Goal: Use online tool/utility: Use online tool/utility

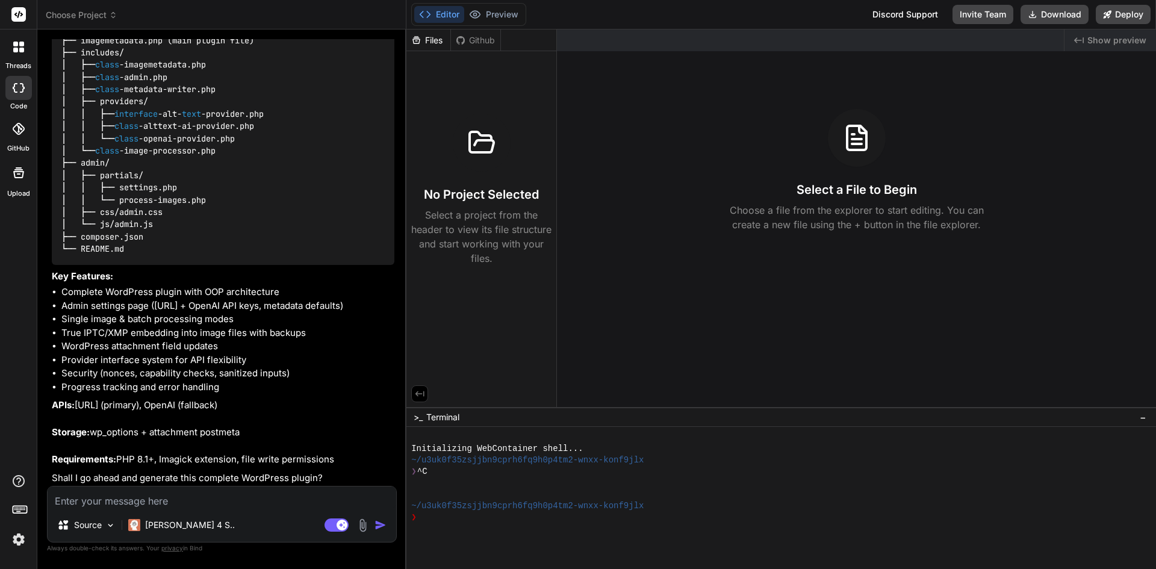
scroll to position [1553, 0]
click at [218, 500] on textarea at bounding box center [222, 497] width 348 height 22
type textarea "p"
type textarea "x"
type textarea "pl"
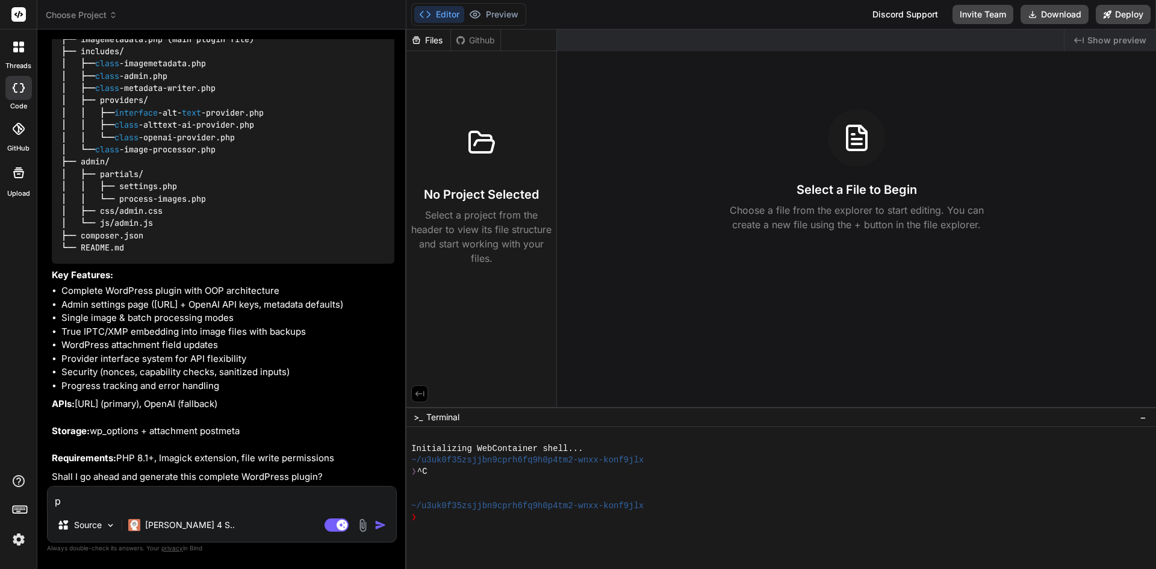
type textarea "x"
type textarea "ple"
type textarea "x"
type textarea "plea"
type textarea "x"
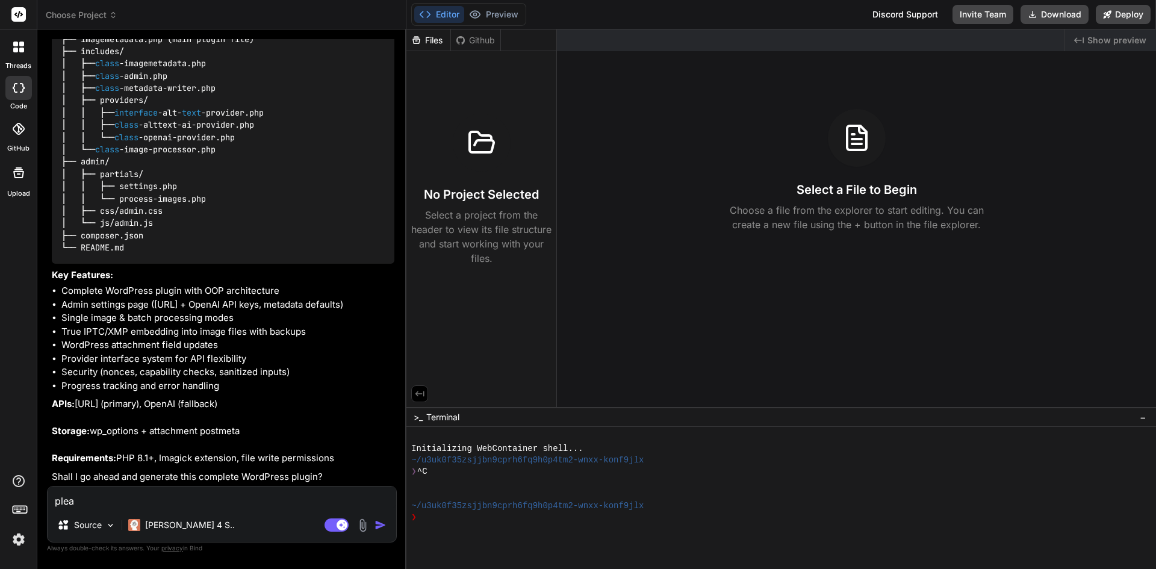
type textarea "pleas"
type textarea "x"
type textarea "please"
type textarea "x"
type textarea "please"
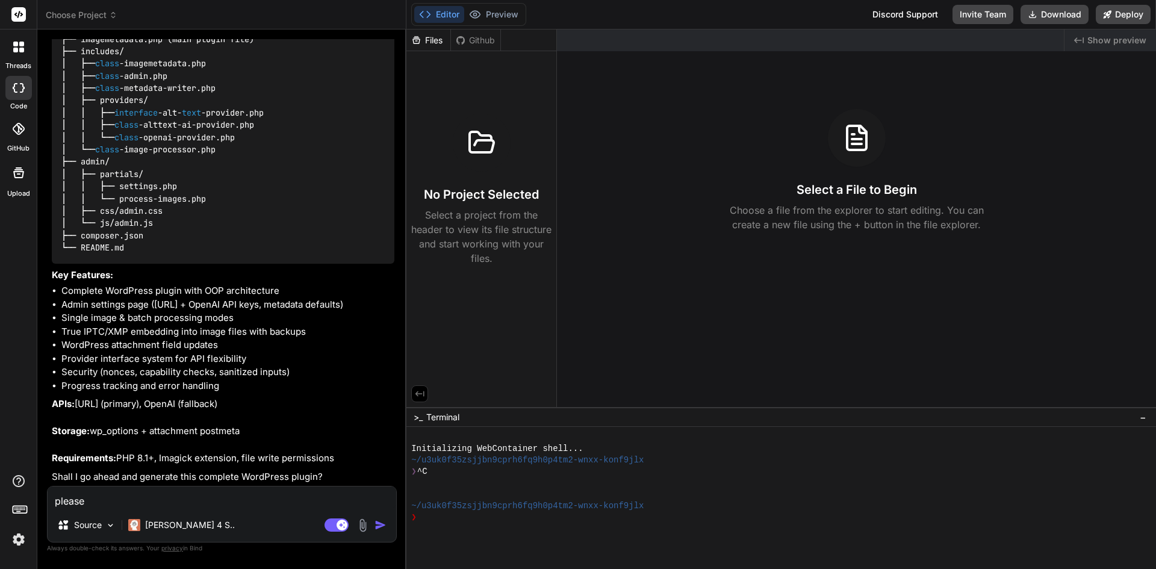
type textarea "x"
type textarea "please g"
type textarea "x"
type textarea "please go"
type textarea "x"
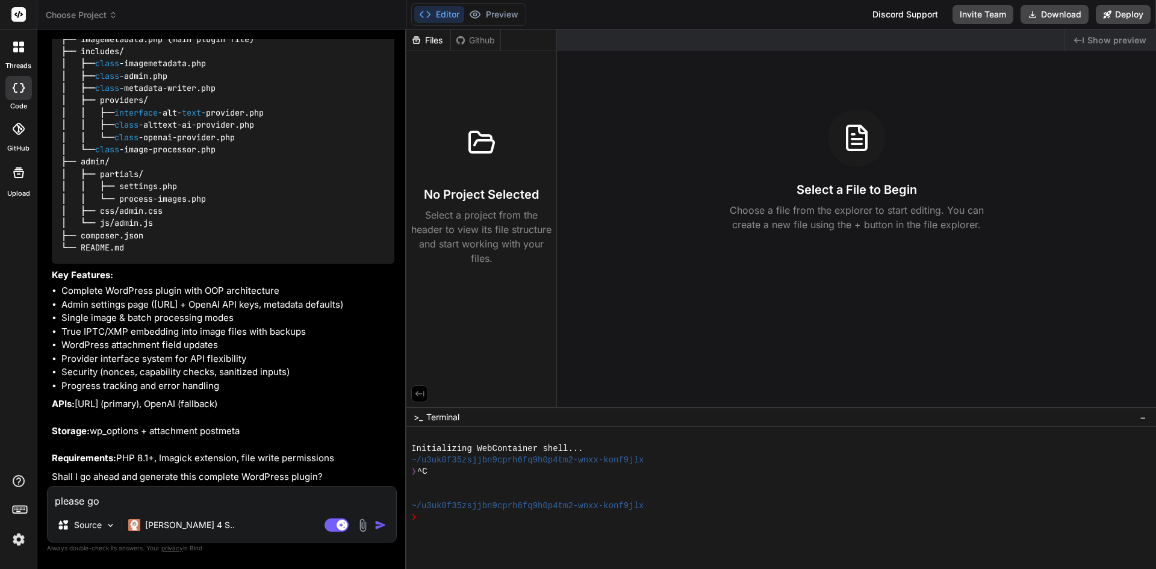
type textarea "please go"
type textarea "x"
type textarea "please go a"
type textarea "x"
type textarea "please go ah"
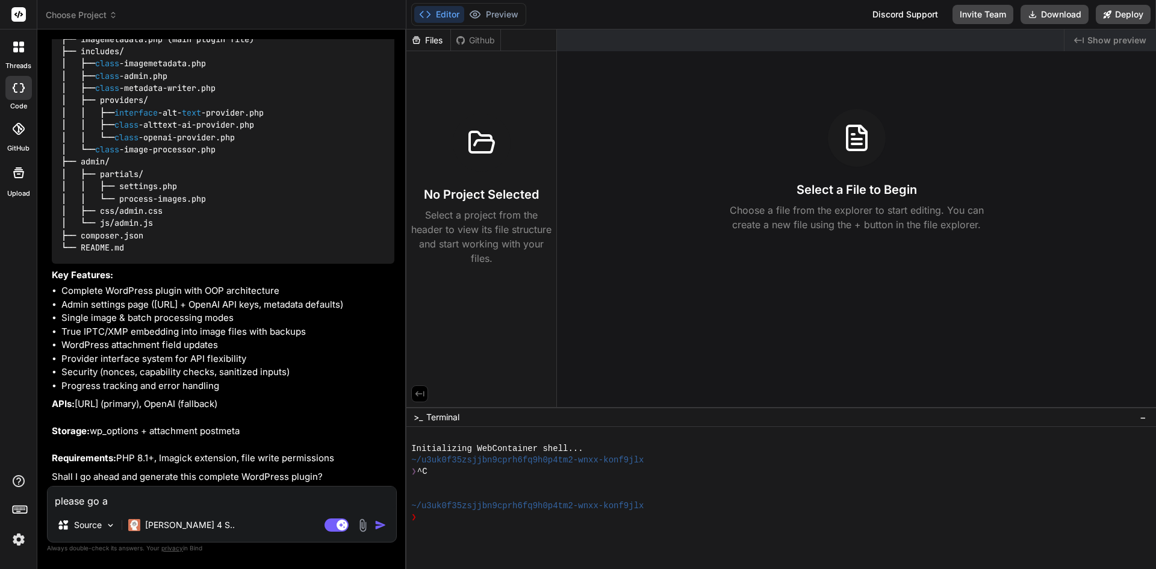
type textarea "x"
type textarea "please go ahe"
type textarea "x"
type textarea "please go ahea"
type textarea "x"
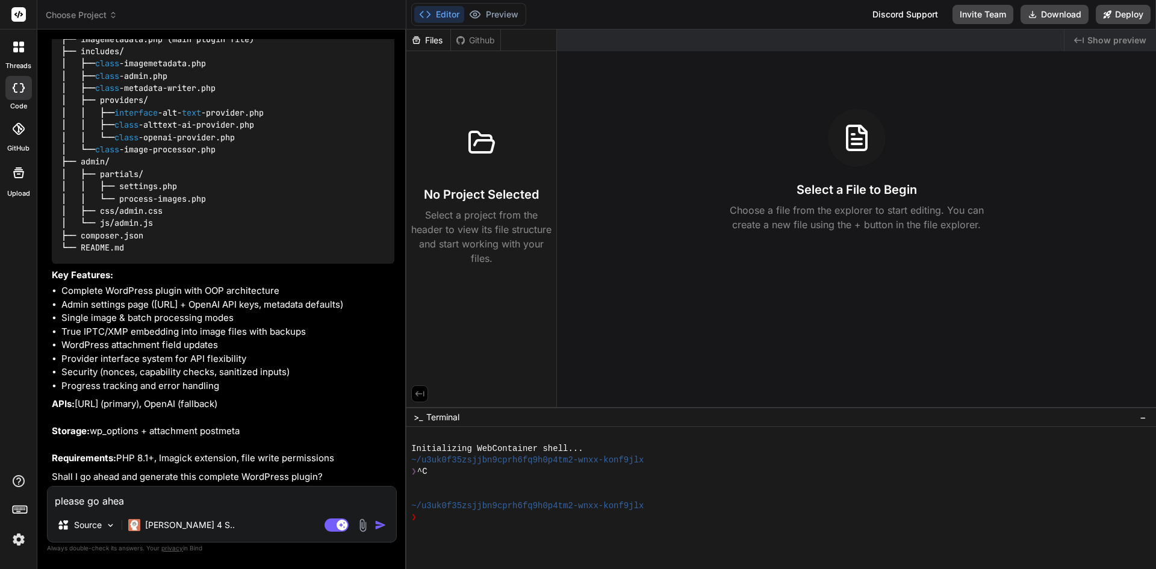
type textarea "please go ahead"
type textarea "x"
type textarea "please go ahead"
type textarea "x"
type textarea "please go ahead"
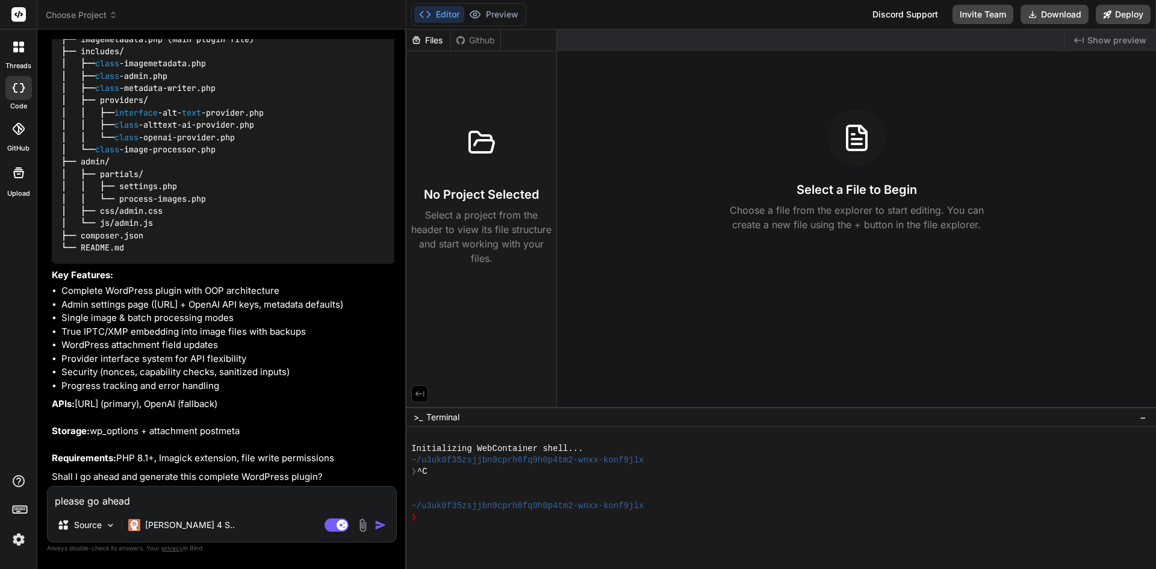
type textarea "x"
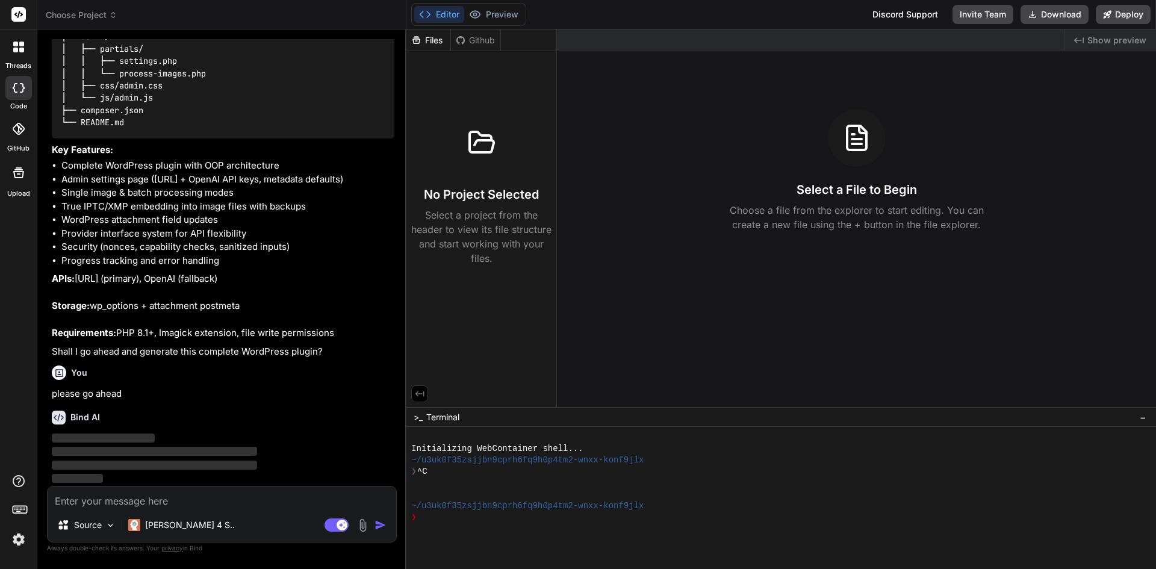
scroll to position [1679, 0]
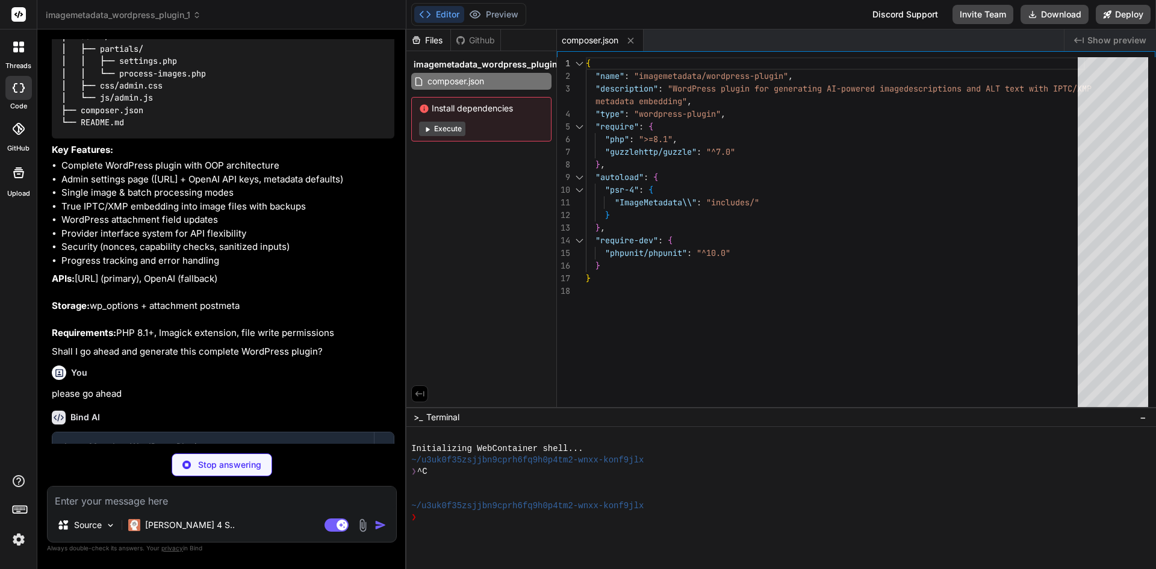
type textarea "x"
type textarea "$plugin->run(); } run_imagemetadata();"
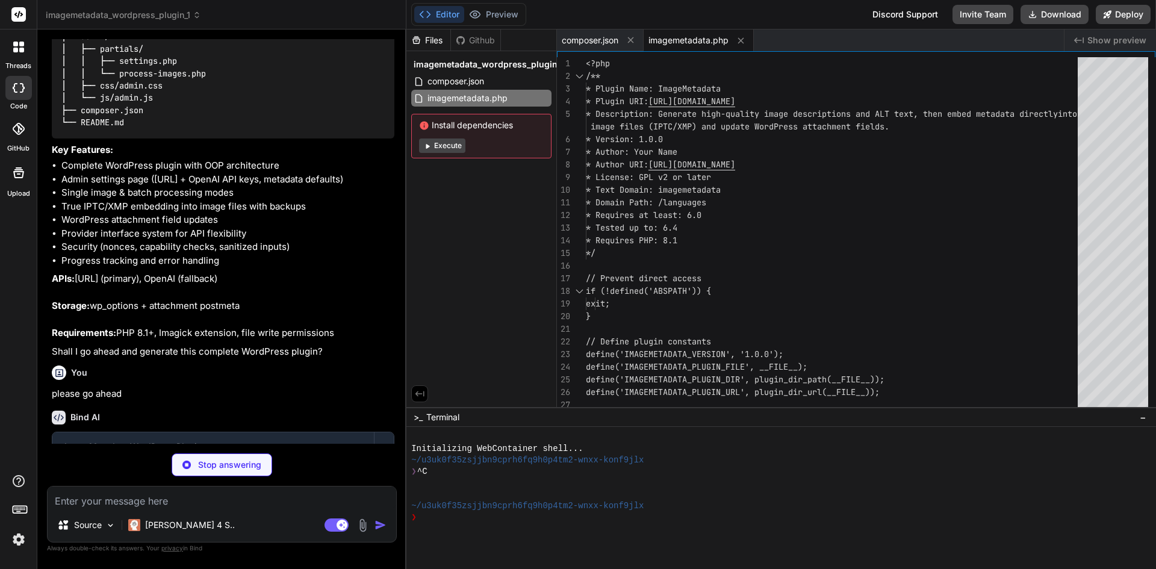
type textarea "x"
type textarea "}"
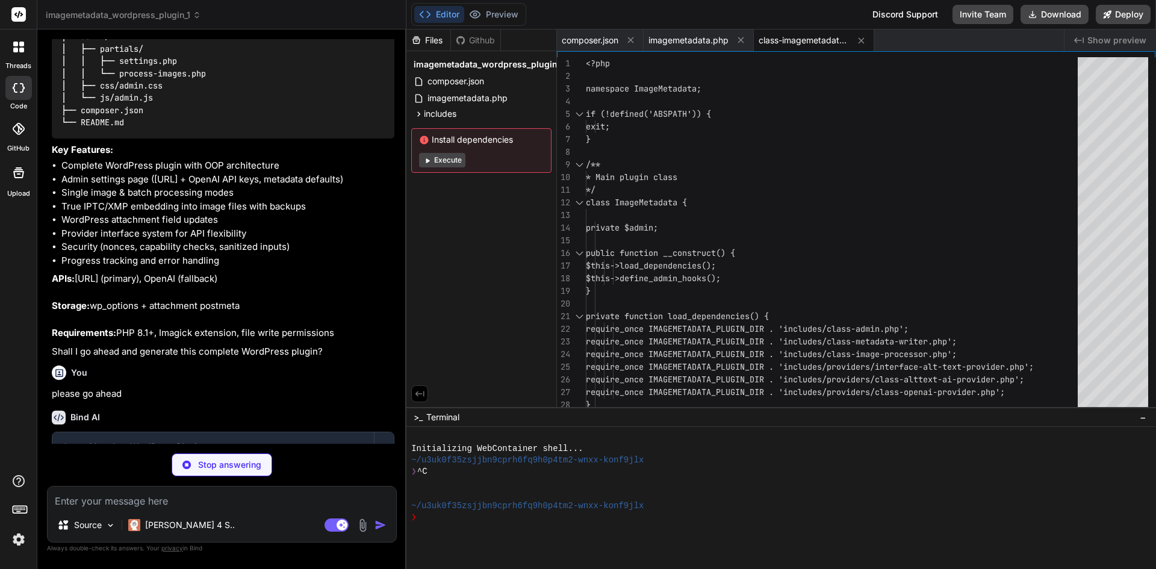
type textarea "x"
type textarea "$result = $this->image_processor->batch_process($attachment_ids, $action, $filt…"
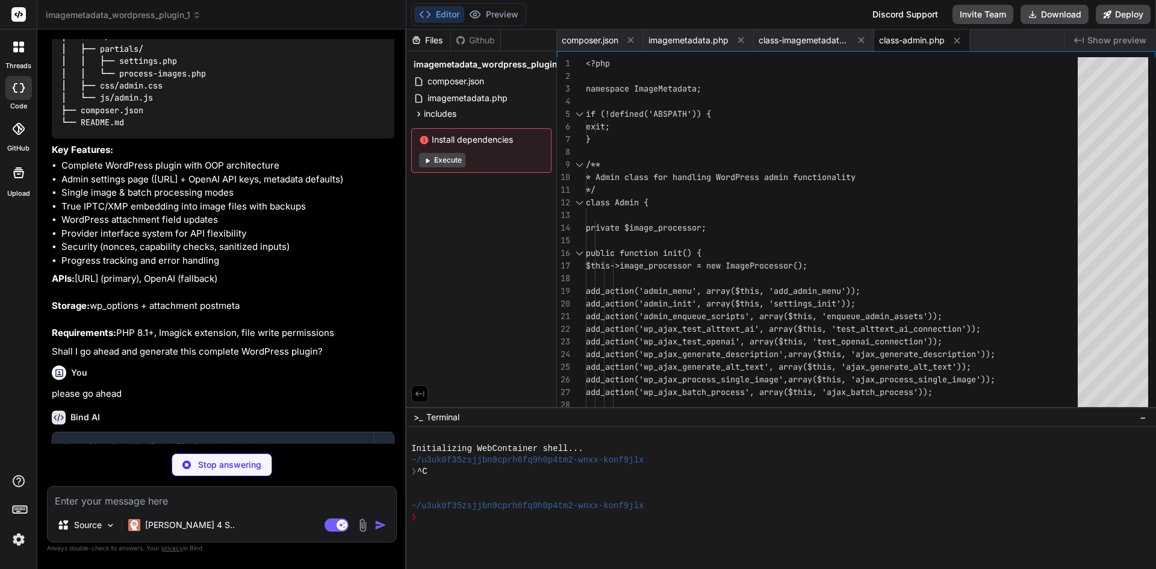
type textarea "x"
type textarea "} } } return $data; } }"
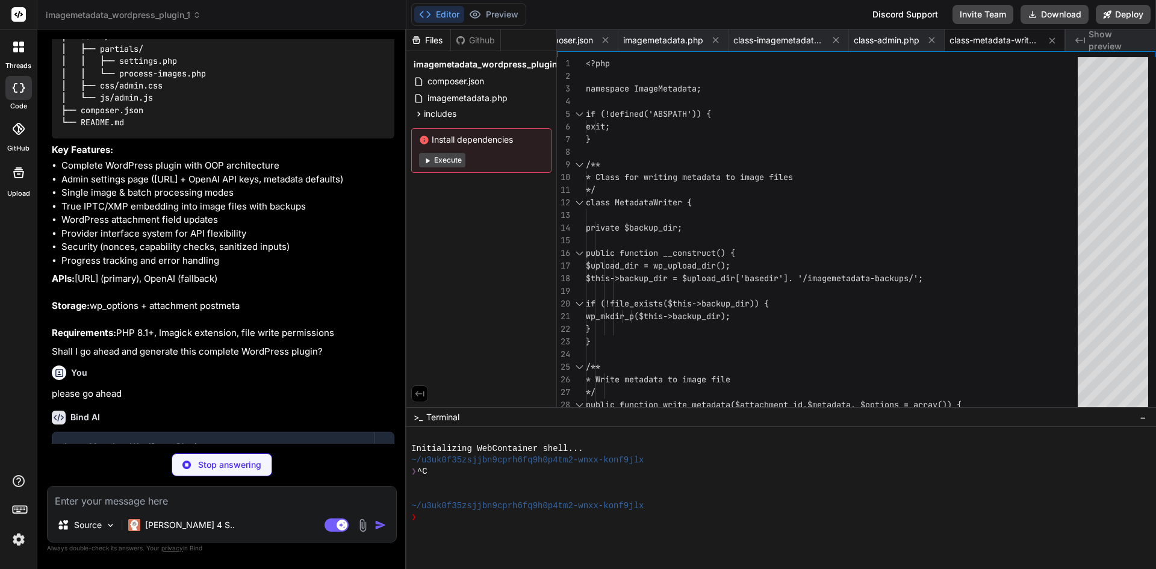
type textarea "x"
type textarea "*/ public function generate_description(string $image_path): array; /** * Gener…"
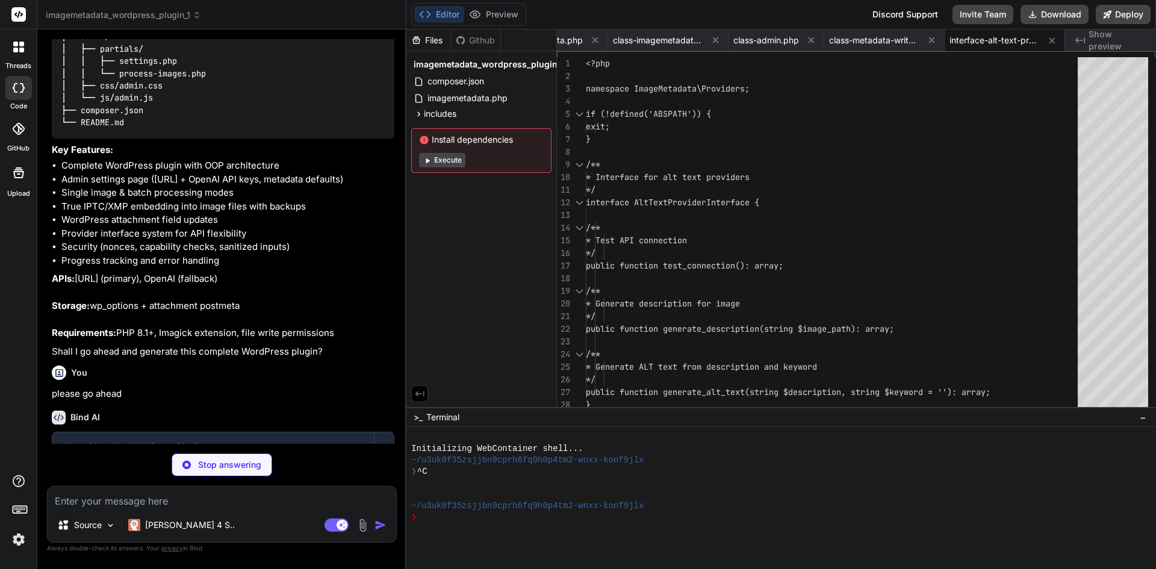
type textarea "x"
type textarea "// Limit to 125 characters if (strlen($text) > 125) { $text = substr($text, 0, …"
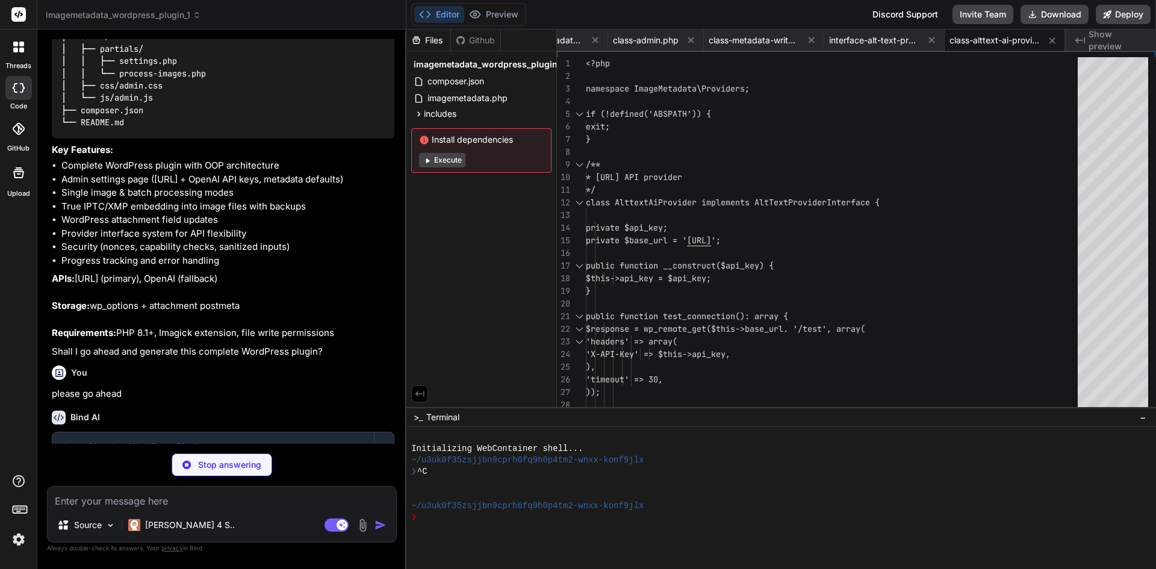
type textarea "x"
type textarea "} else { return array( 'success' => false, 'message' => isset($data['error']['m…"
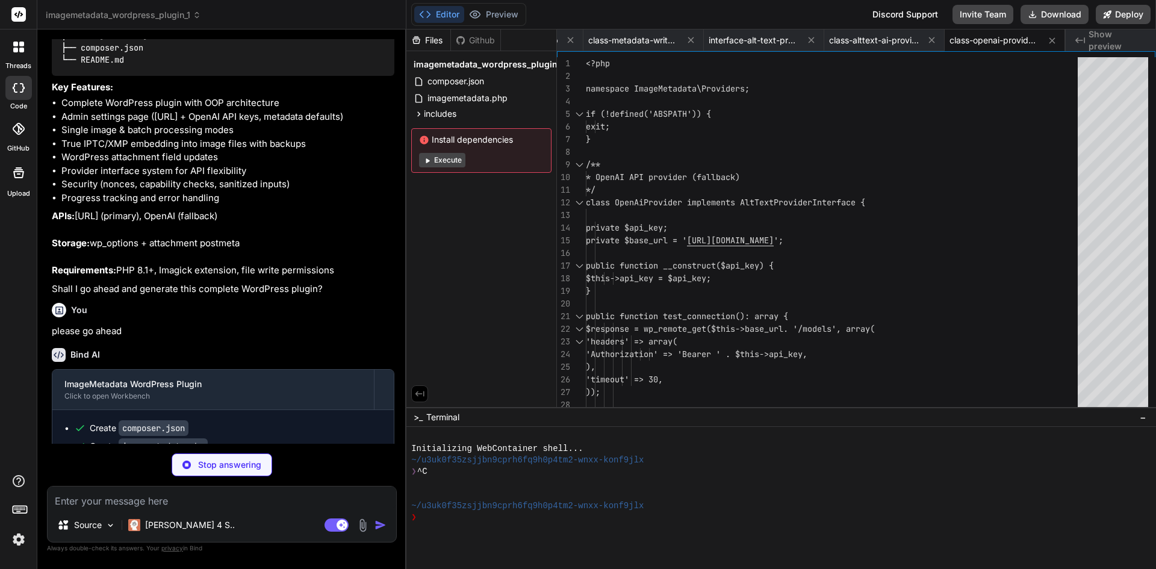
scroll to position [1889, 0]
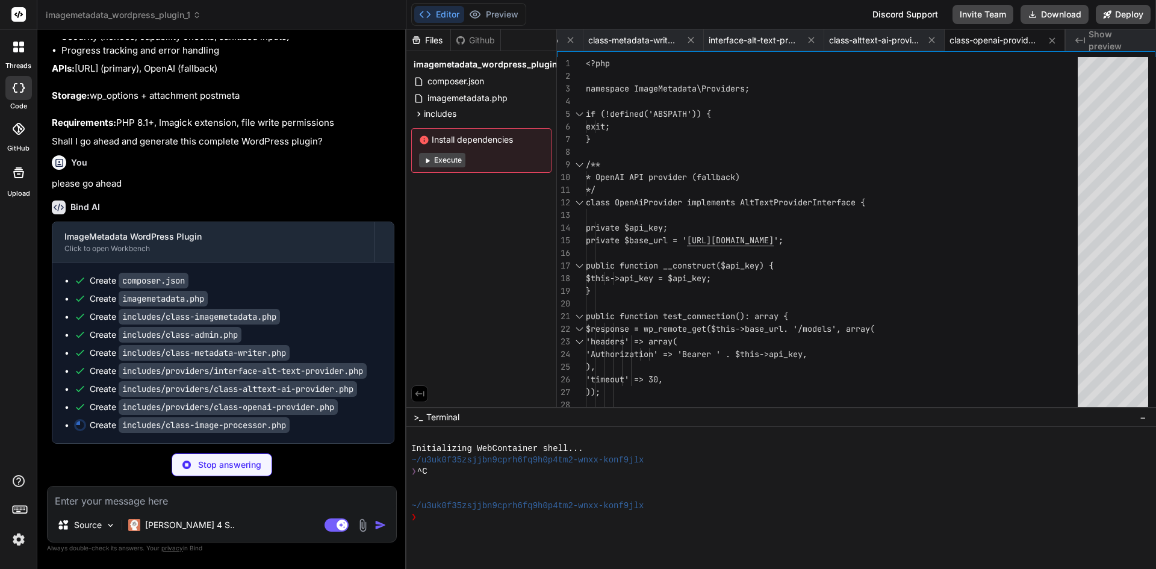
type textarea "x"
type textarea "return trim($alt_text); } }"
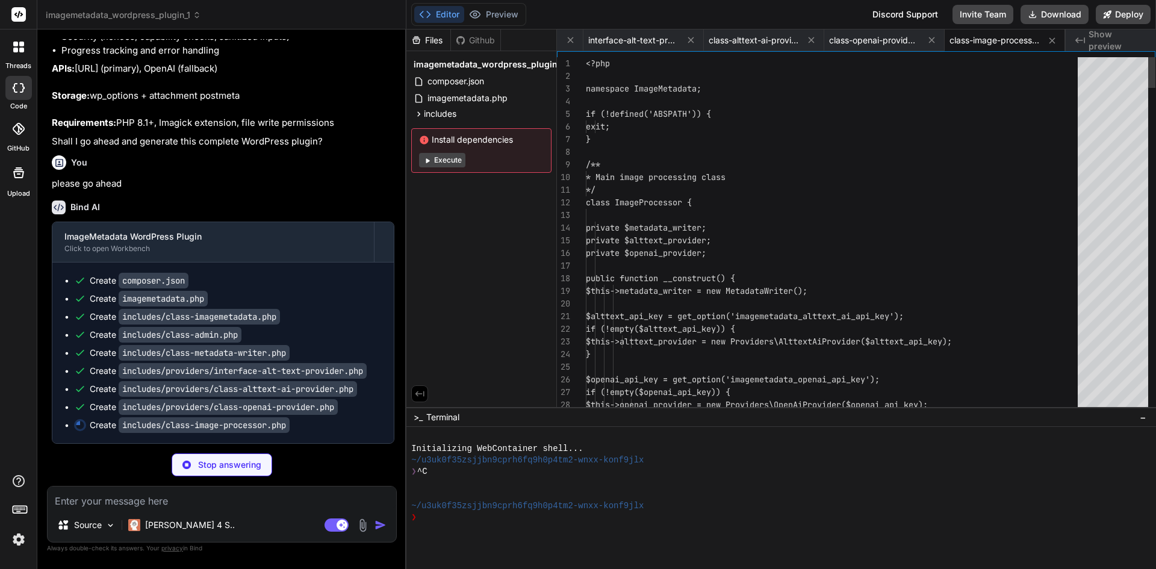
click at [1115, 42] on span "Show preview" at bounding box center [1117, 40] width 58 height 24
click at [1086, 34] on div "Created with Pixso. Show preview" at bounding box center [1110, 40] width 90 height 22
type textarea "x"
type textarea "<?php namespace ImageMetadata; if (!defined('ABSPATH')) { exit; } /** * Main im…"
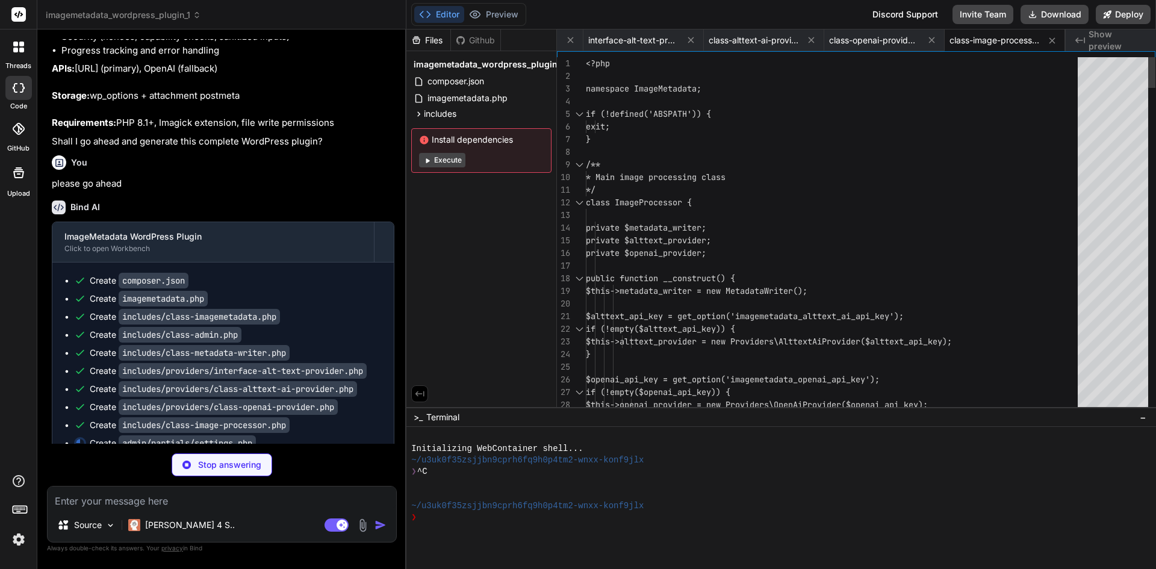
scroll to position [0, 0]
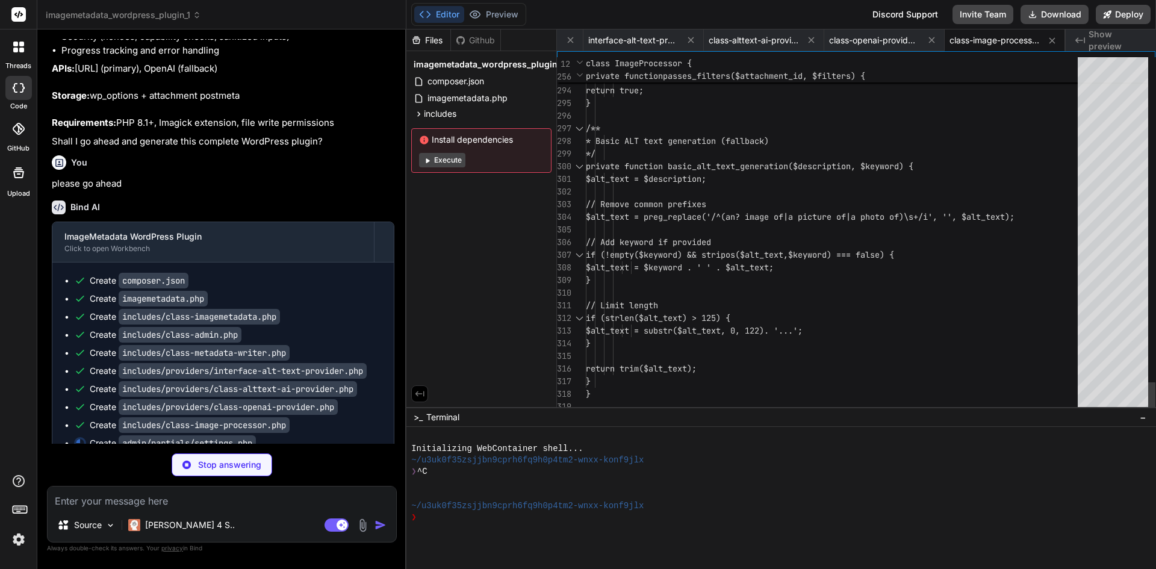
type textarea "x"
type textarea "// Add keyword if provided if (!empty($keyword) && stripos($alt_text, $keyword)…"
type textarea "x"
type textarea "/** * Basic ALT text generation (fallback) */ private function basic_alt_text_g…"
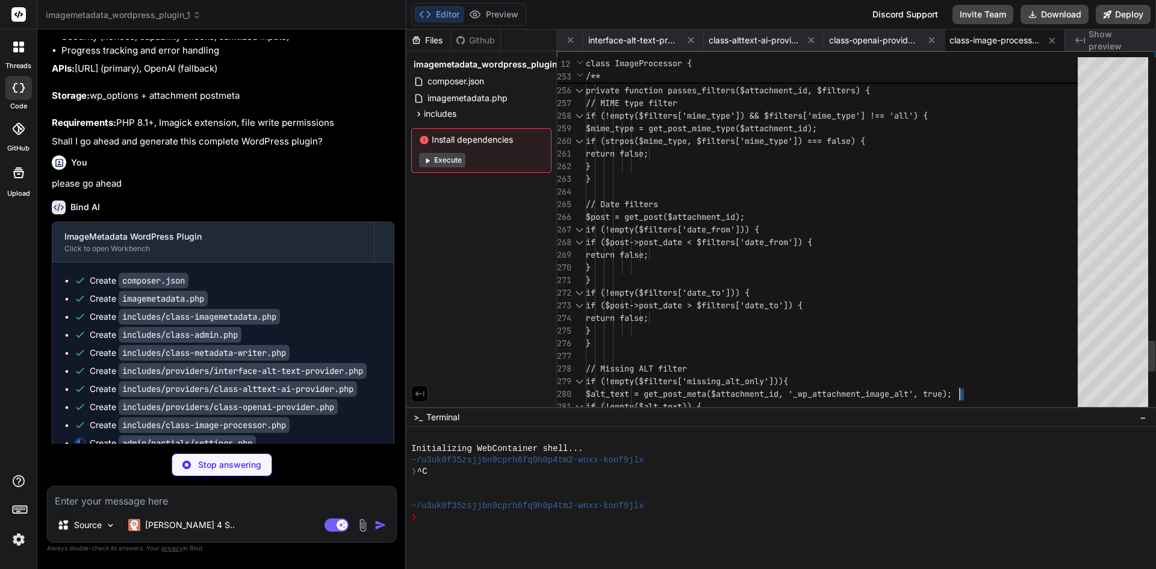
drag, startPoint x: 962, startPoint y: 353, endPoint x: 959, endPoint y: -52, distance: 405.7
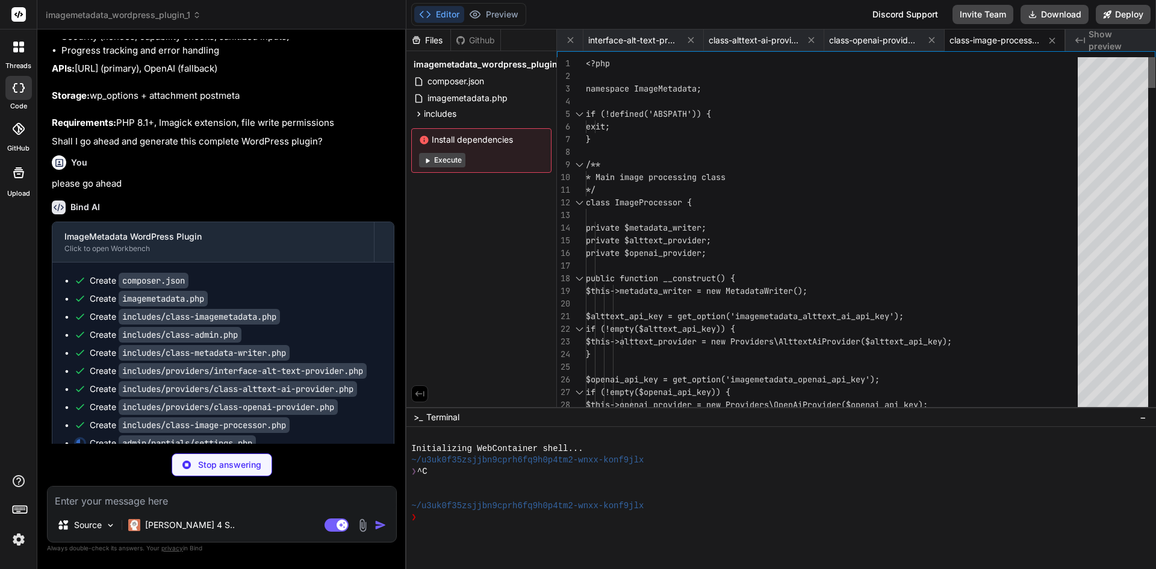
type textarea "x"
type textarea "</div> </div>"
click at [1148, 57] on div at bounding box center [1151, 72] width 7 height 31
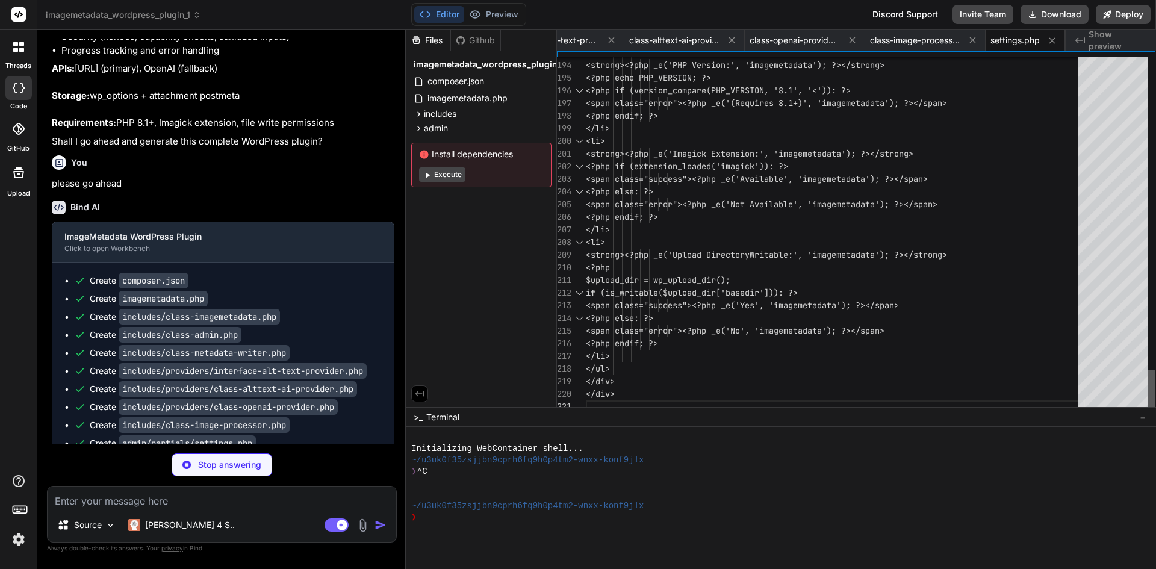
click at [1155, 400] on div at bounding box center [1151, 391] width 7 height 43
type textarea "x"
type textarea "</div> </div> </div> </div> </div>"
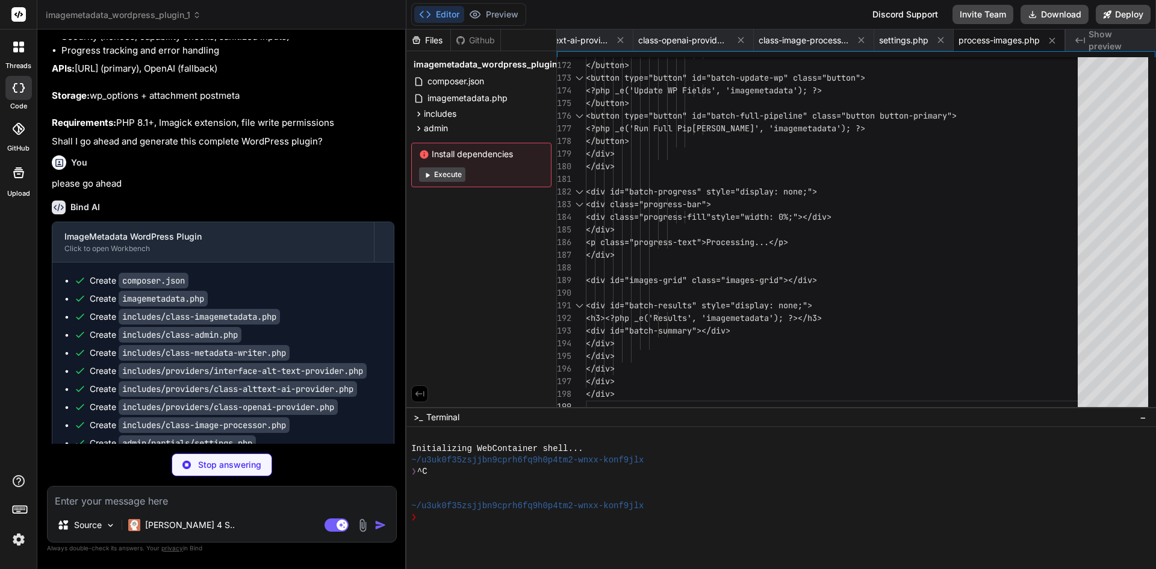
type textarea "x"
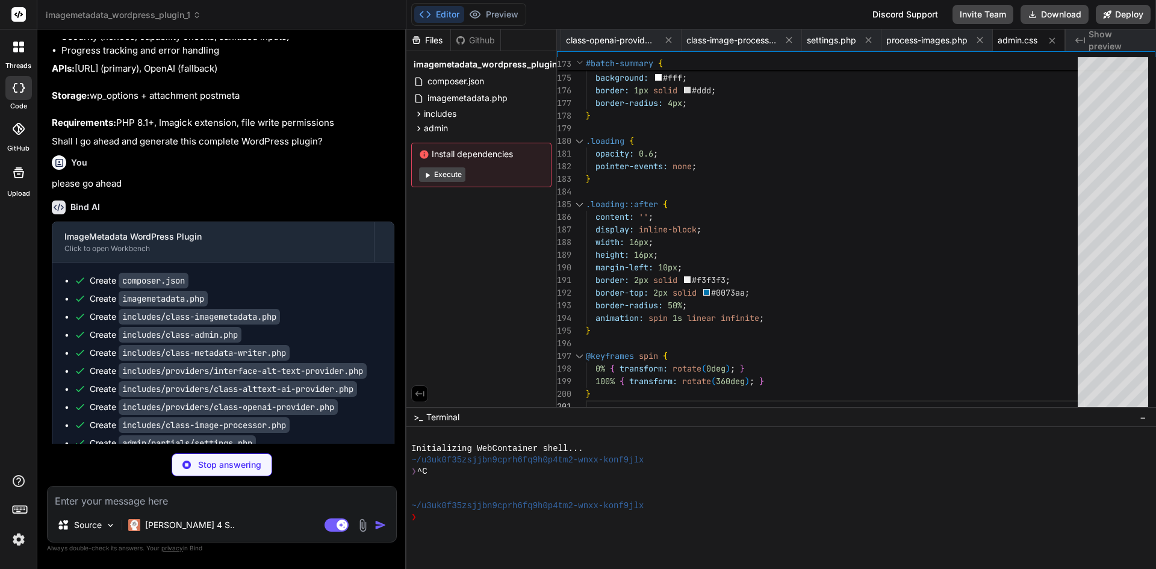
type textarea "x"
type textarea "$('.progress-text').text(`Processing... ${Math.round(progress)}%`); }, 500); } …"
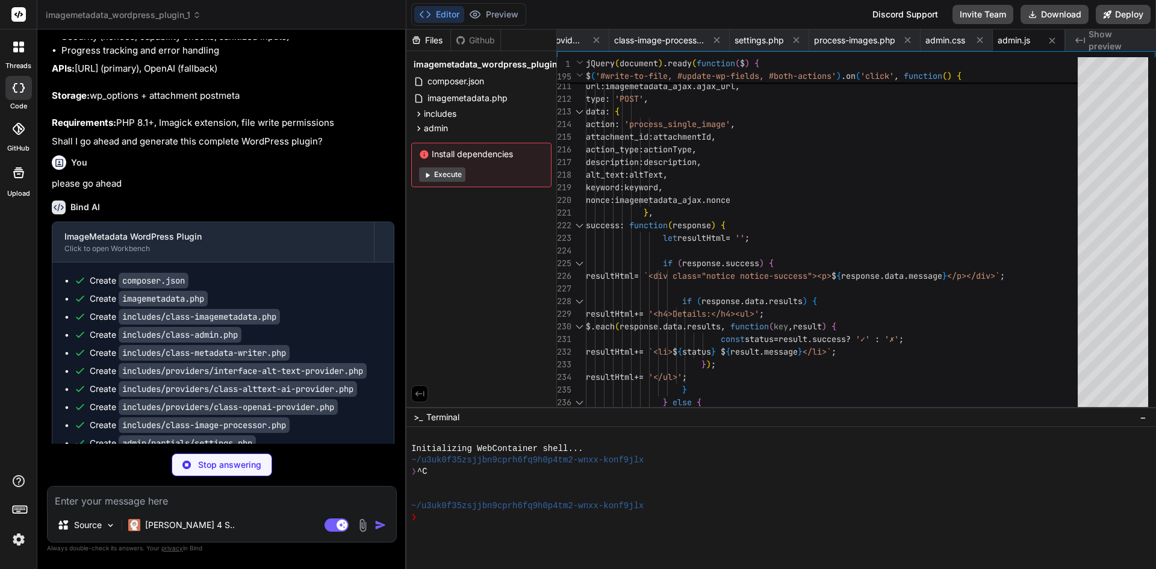
type textarea "x"
type textarea "DEFAULT_CREATOR="Your Name" DEFAULT_LICENSE="All Rights Reserved" DEFAULT_RIGHT…"
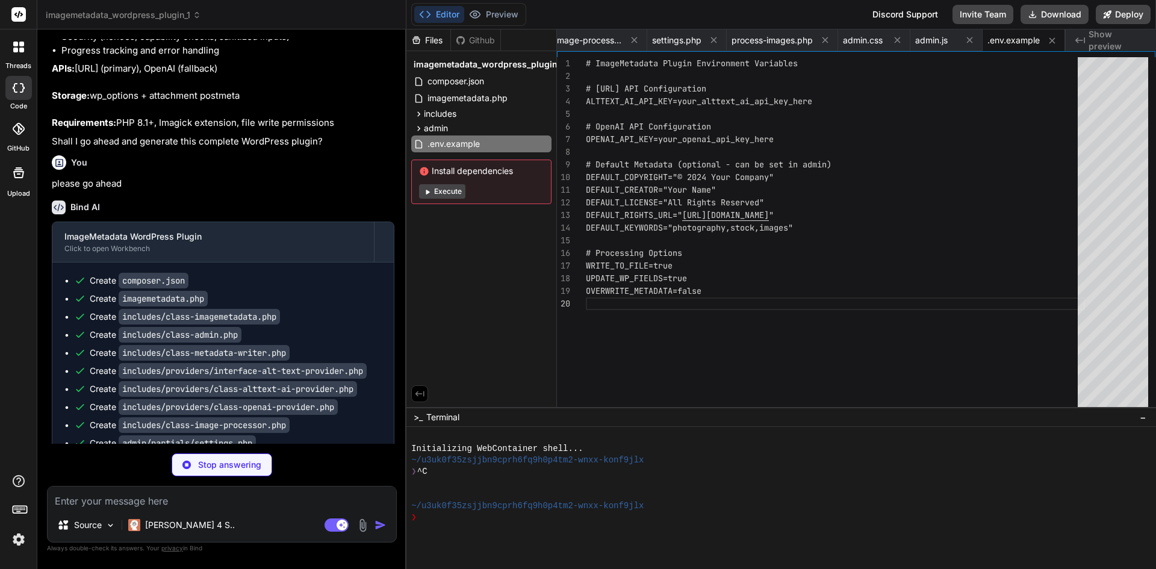
type textarea "x"
type textarea "## Support For support and feature requests, please use the GitHub issues page."
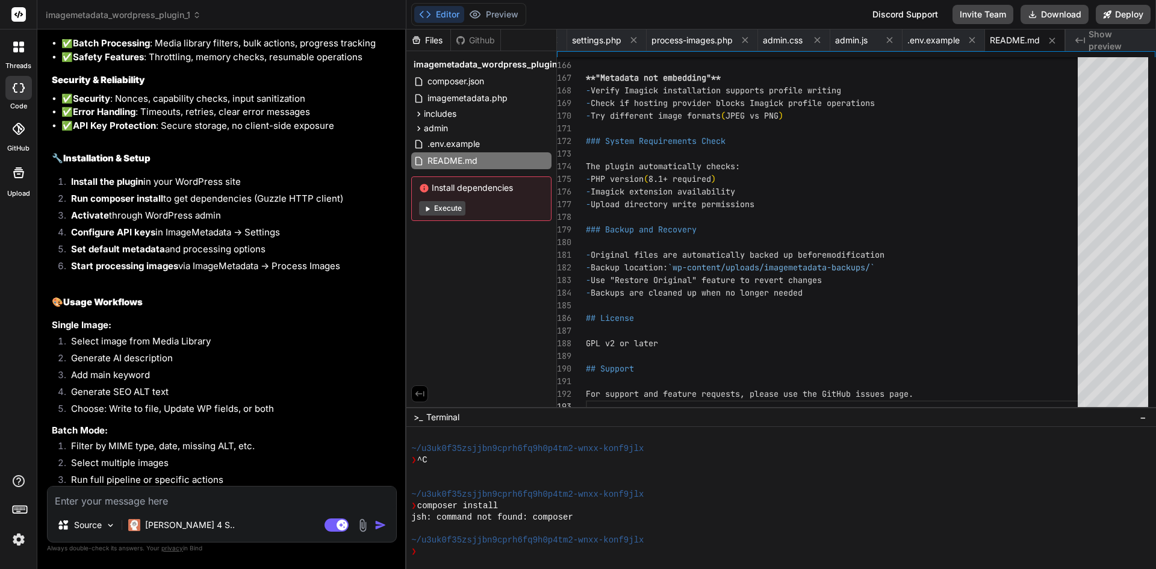
scroll to position [2984, 0]
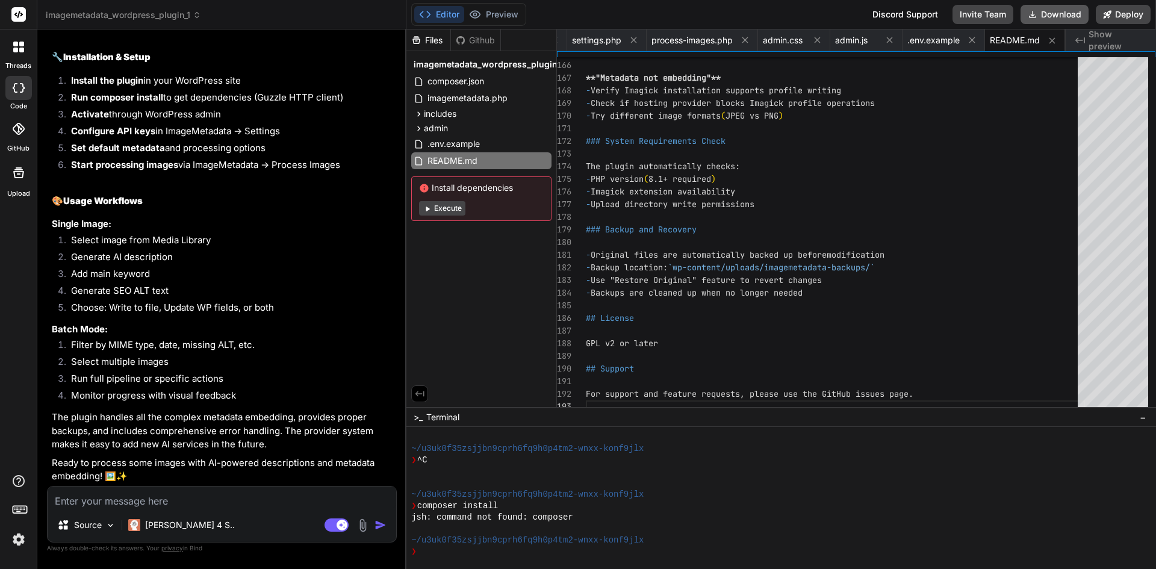
click at [1064, 20] on button "Download" at bounding box center [1054, 14] width 68 height 19
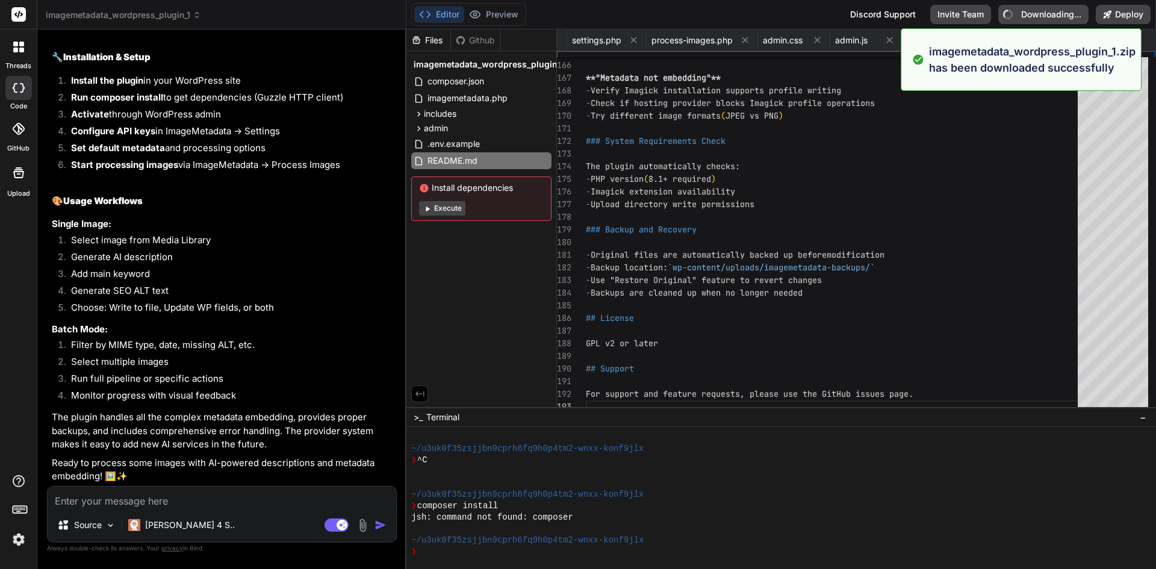
type textarea "x"
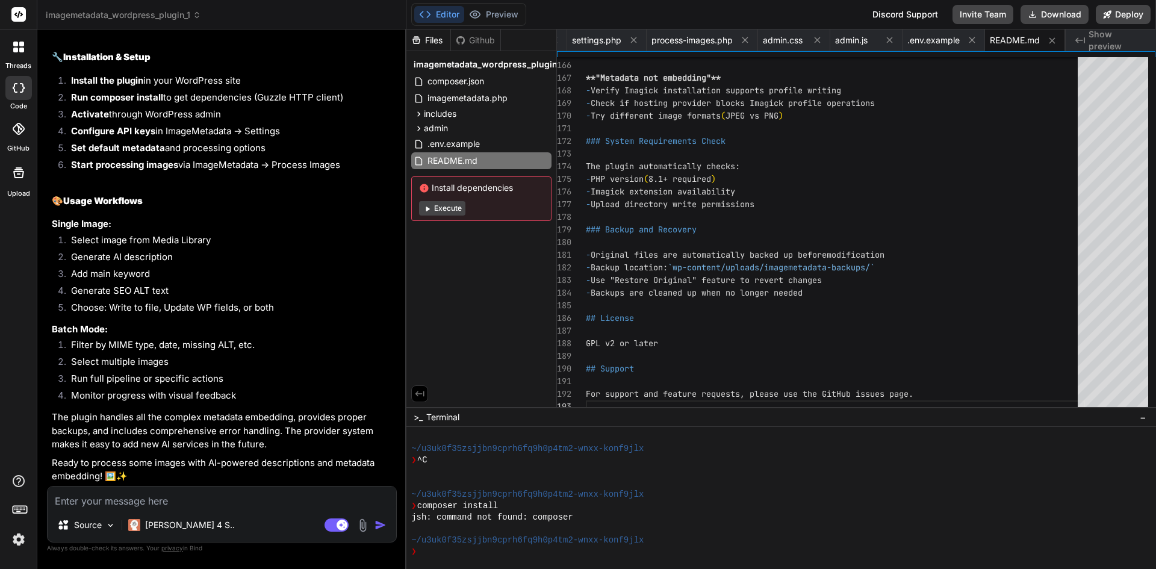
click at [243, 498] on textarea at bounding box center [222, 497] width 348 height 22
click at [213, 498] on textarea at bounding box center [222, 497] width 348 height 22
type textarea "W"
type textarea "x"
type textarea "Wh"
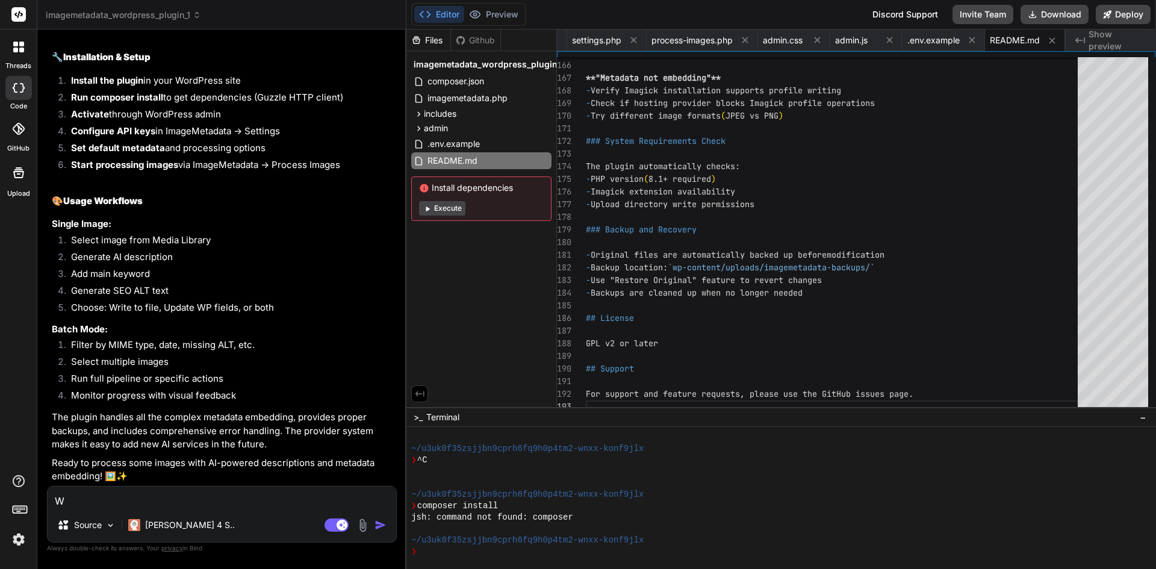
type textarea "x"
type textarea "Whe"
type textarea "x"
type textarea "When"
type textarea "x"
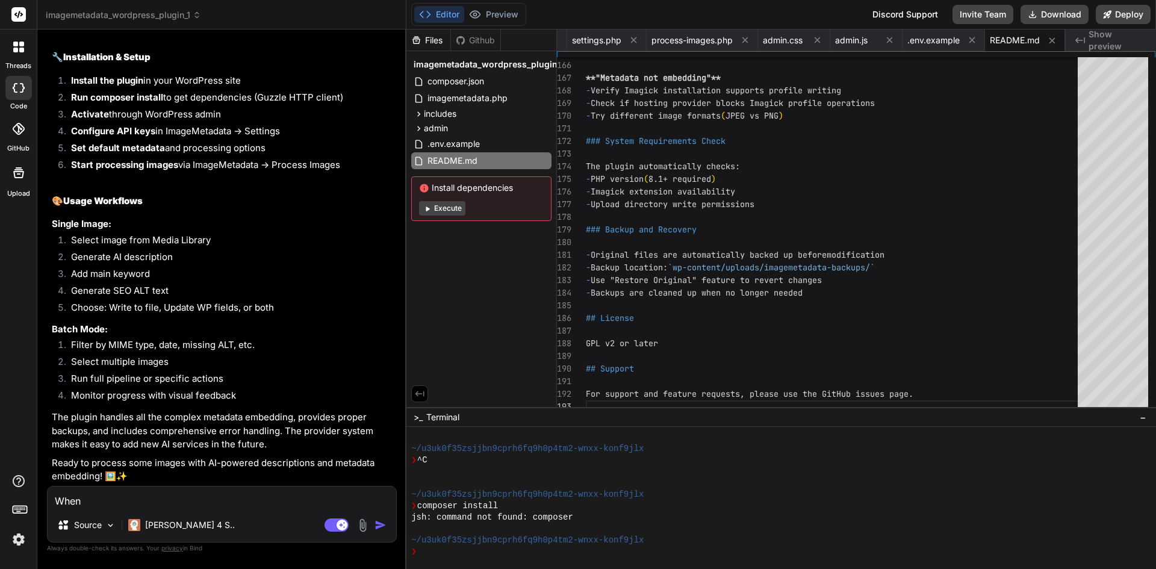
type textarea "When"
type textarea "x"
type textarea "When a"
type textarea "x"
type textarea "When ad"
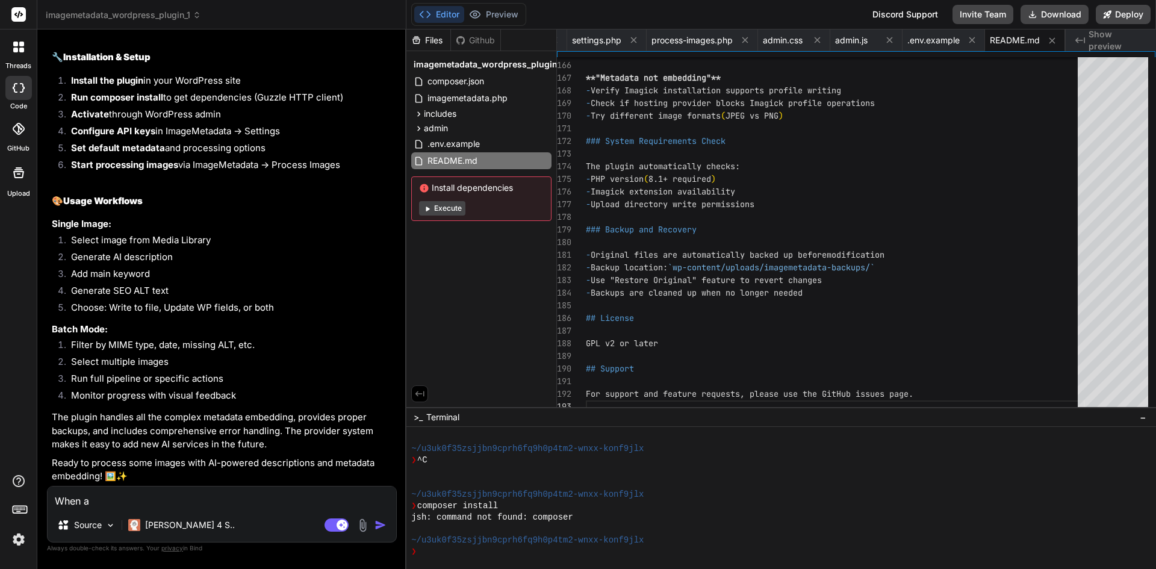
type textarea "x"
type textarea "When add"
type textarea "x"
type textarea "When addi"
type textarea "x"
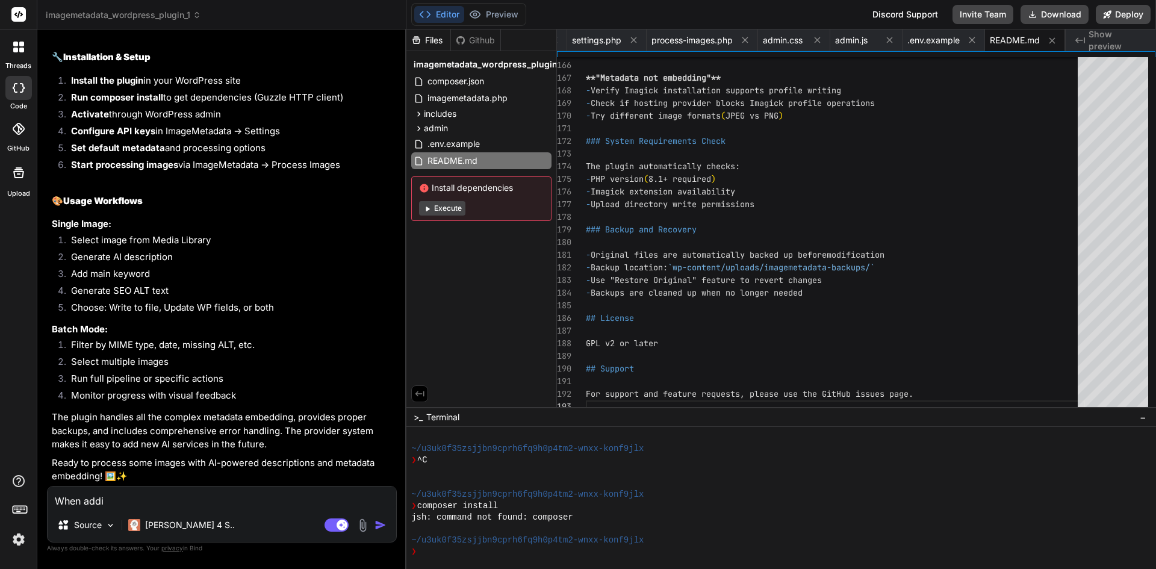
type textarea "When addin"
type textarea "x"
type textarea "When adding"
type textarea "x"
type textarea "When adding"
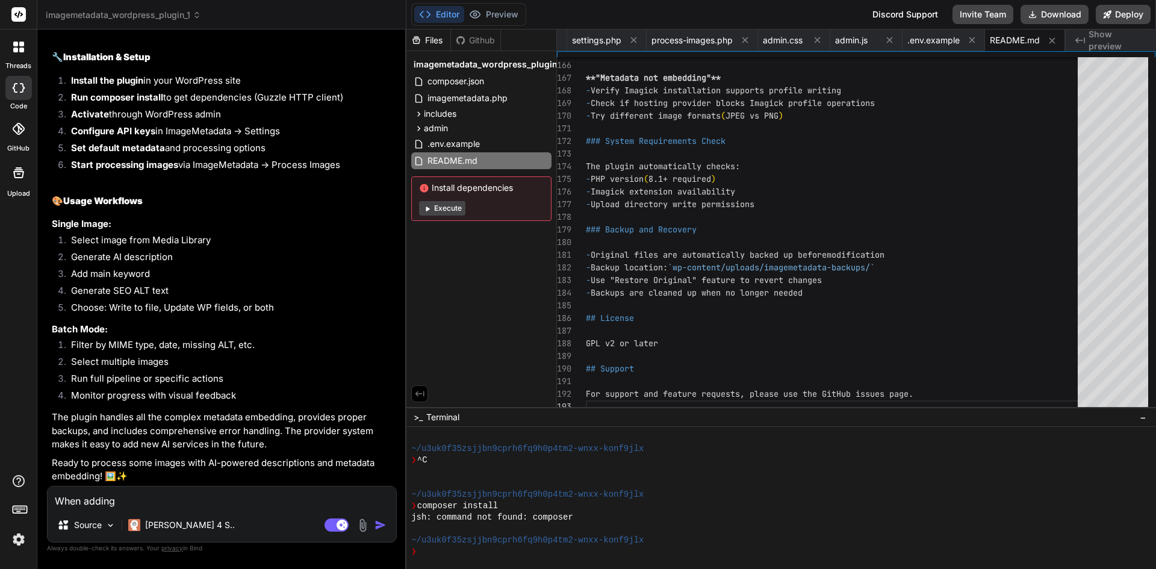
type textarea "x"
type textarea "When adding t"
type textarea "x"
type textarea "When adding th"
type textarea "x"
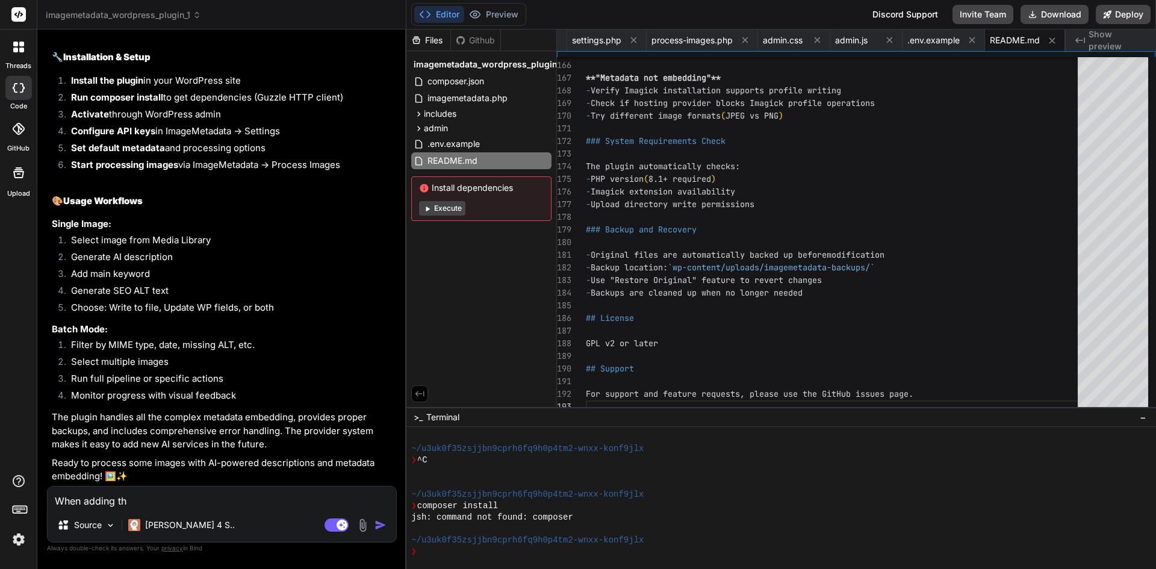
type textarea "When adding the"
type textarea "x"
type textarea "When adding the"
type textarea "x"
type textarea "When adding the A"
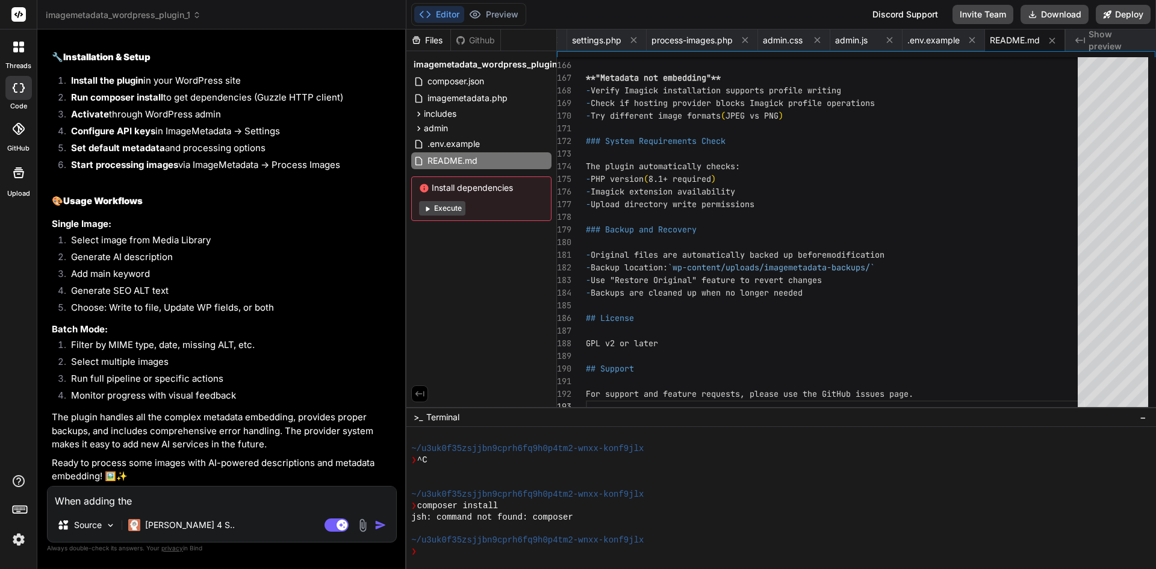
type textarea "x"
type textarea "When adding the Al"
type textarea "x"
type textarea "When adding the Alt"
type textarea "x"
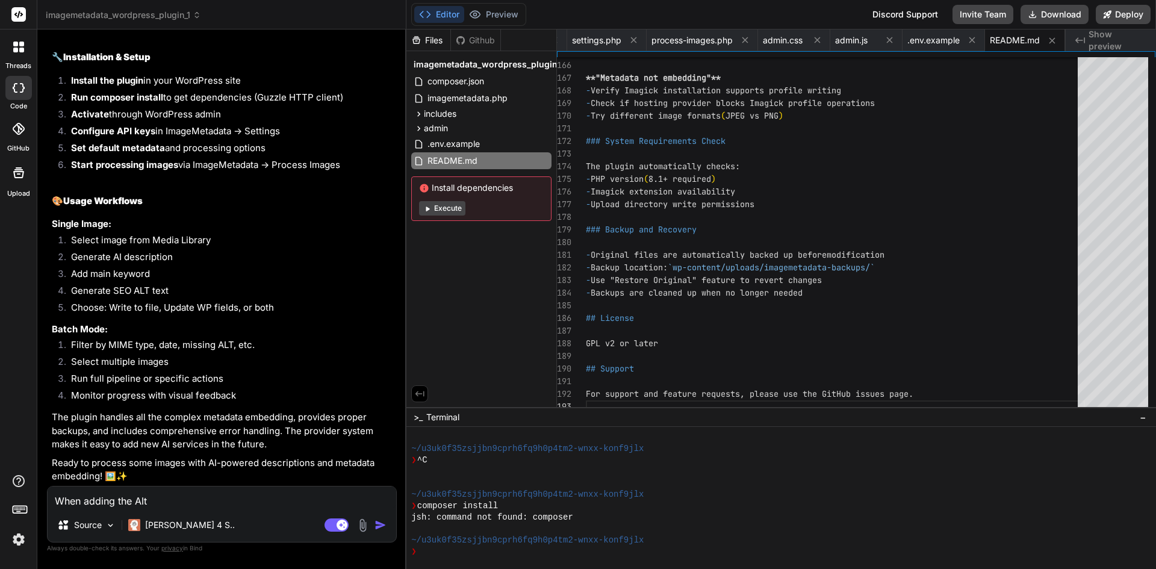
type textarea "When adding the AltT"
type textarea "x"
type textarea "When adding the AltTe"
type textarea "x"
type textarea "When adding the AltTex"
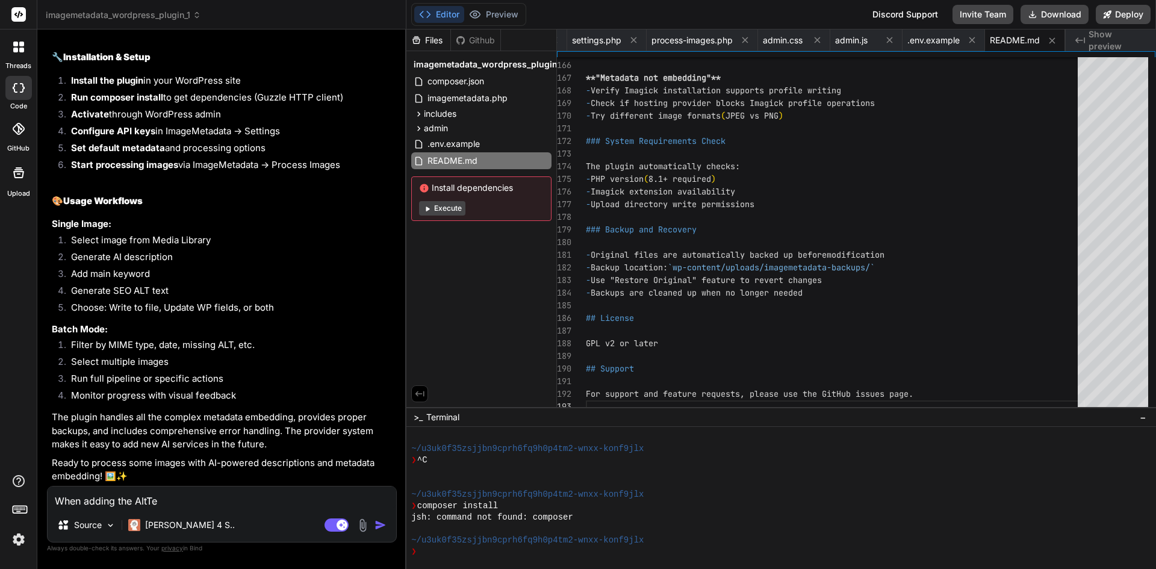
type textarea "x"
type textarea "When adding the AltText"
type textarea "x"
type textarea "When adding the AltText"
type textarea "x"
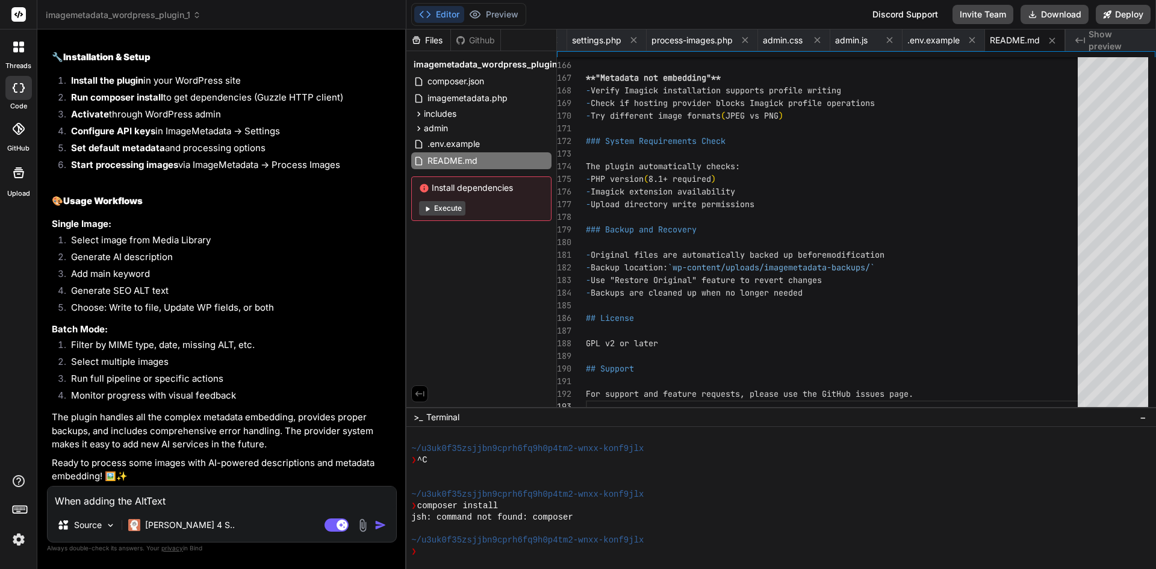
type textarea "When adding the AltText A"
type textarea "x"
type textarea "When adding the AltText Ap"
type textarea "x"
type textarea "When adding the AltText Api"
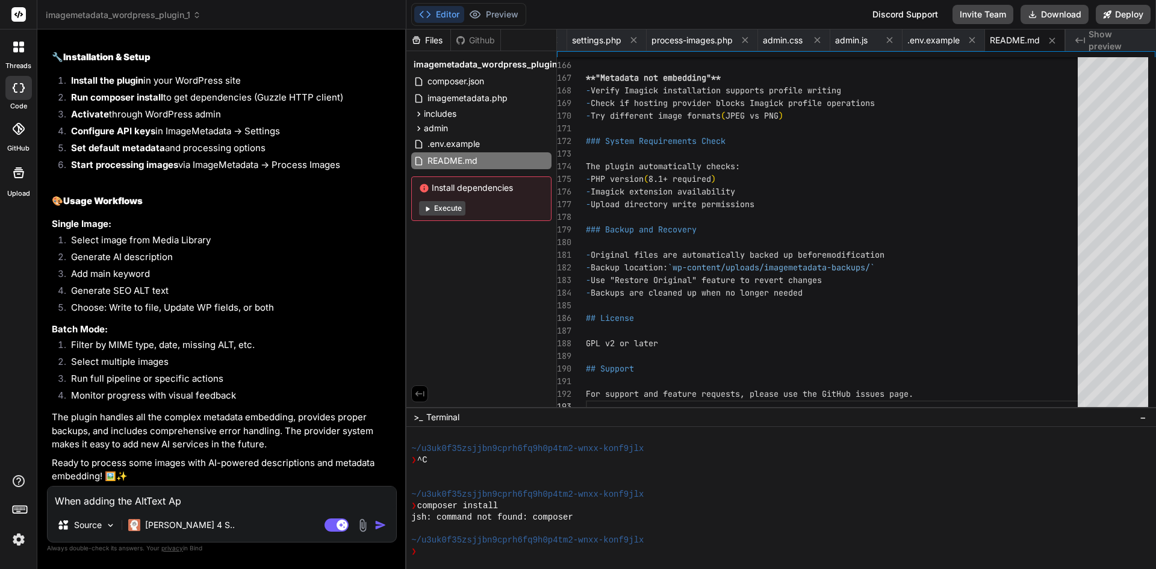
type textarea "x"
type textarea "When adding the AltText Api"
type textarea "x"
type textarea "When adding the AltText Api K"
type textarea "x"
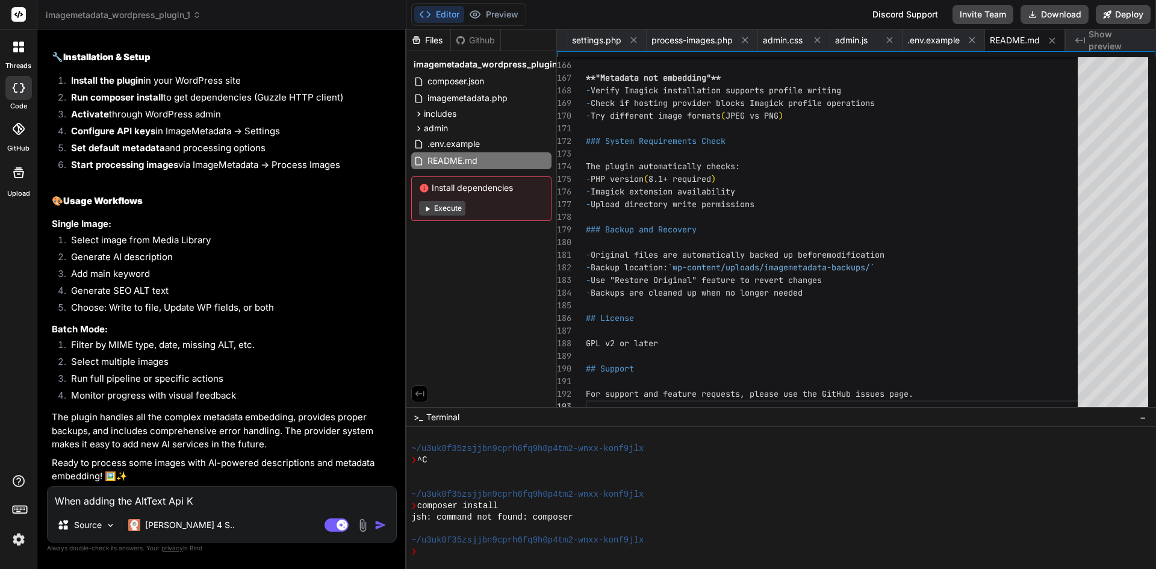
type textarea "When adding the AltText Api Ke"
type textarea "x"
type textarea "When adding the AltText Api Key"
type textarea "x"
type textarea "When adding the AltText Api Key"
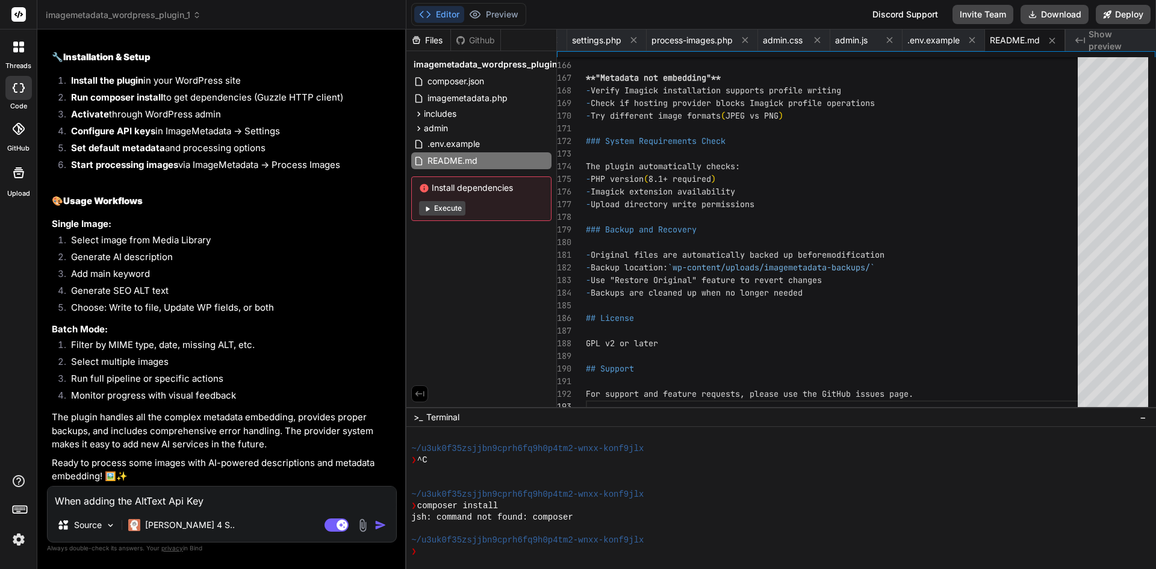
type textarea "x"
type textarea "When adding the AltText Api Key f"
type textarea "x"
type textarea "When adding the AltText Api Key fr"
type textarea "x"
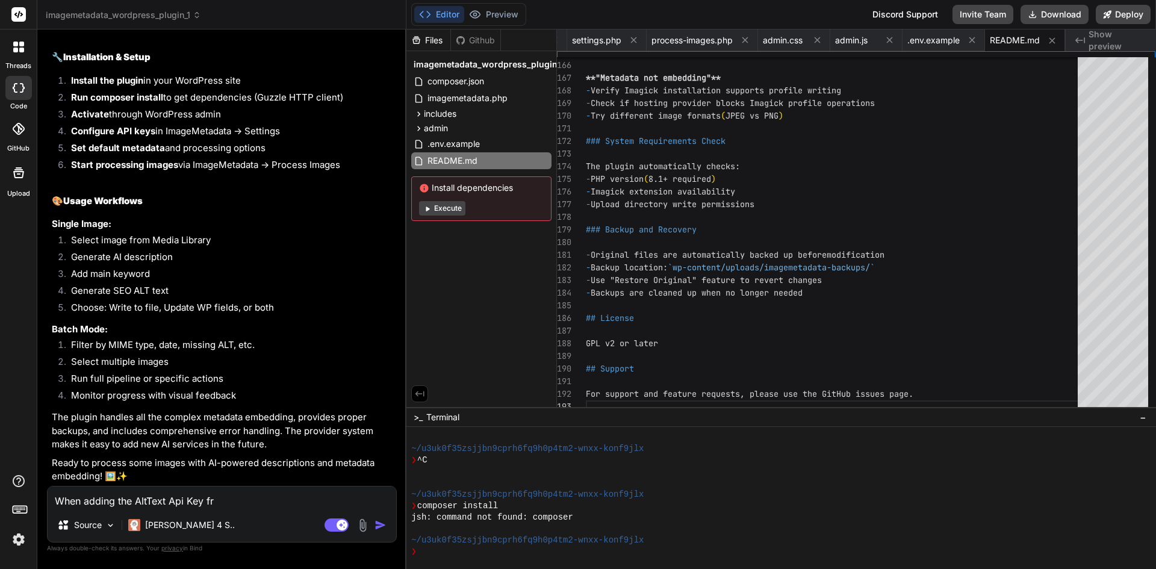
type textarea "When adding the AltText Api Key f"
type textarea "x"
type textarea "When adding the AltText Api Key fi"
type textarea "x"
type textarea "When adding the AltText Api Key fir"
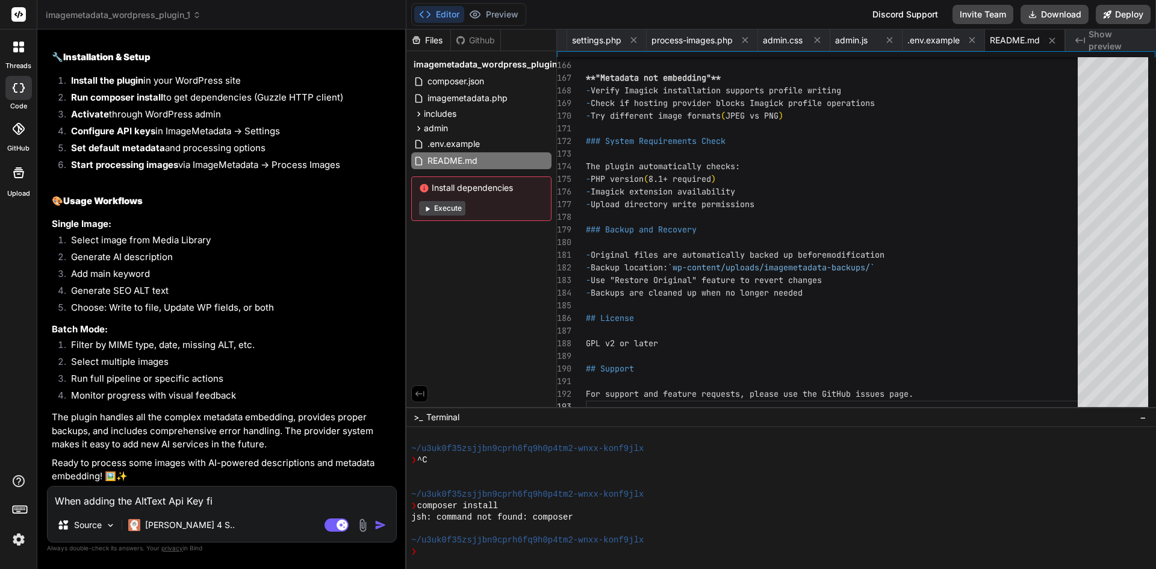
type textarea "x"
type textarea "When adding the AltText Api Key firs"
type textarea "x"
type textarea "When adding the AltText Api Key first"
type textarea "x"
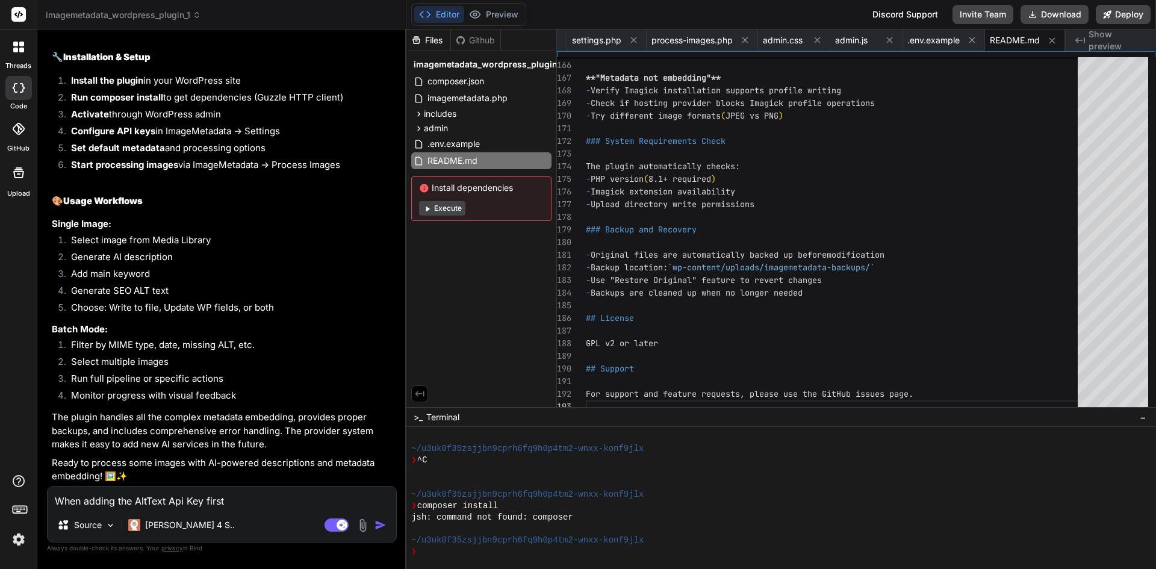
type textarea "When adding the AltText Api Key first"
type textarea "x"
type textarea "When adding the AltText Api Key first i"
type textarea "x"
type textarea "When adding the AltText Api Key first is"
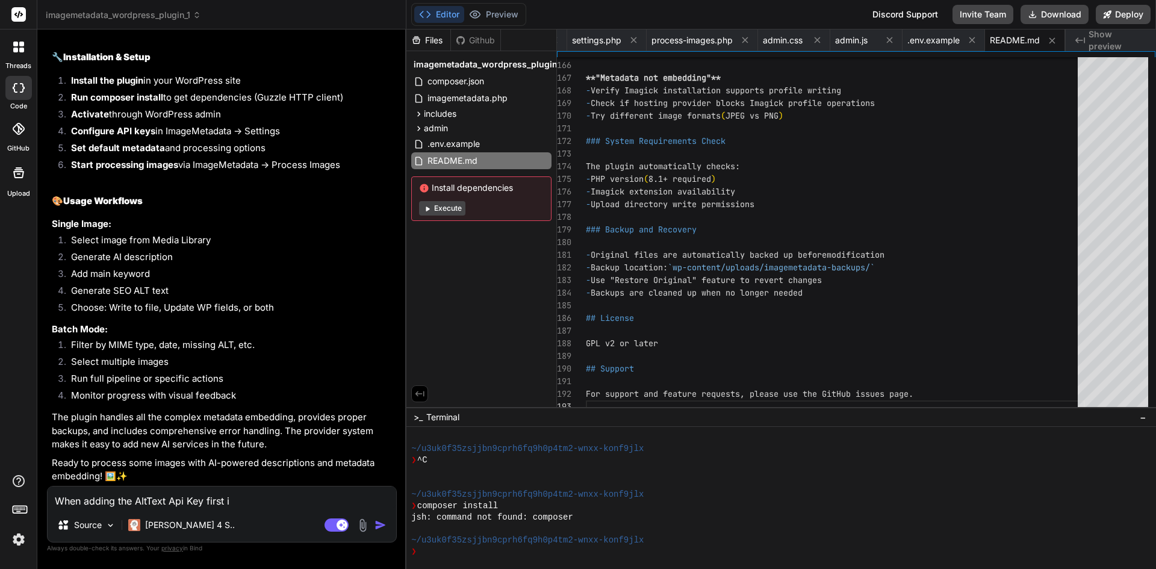
type textarea "x"
type textarea "When adding the AltText Api Key first is"
type textarea "x"
type textarea "When adding the AltText Api Key first is s"
type textarea "x"
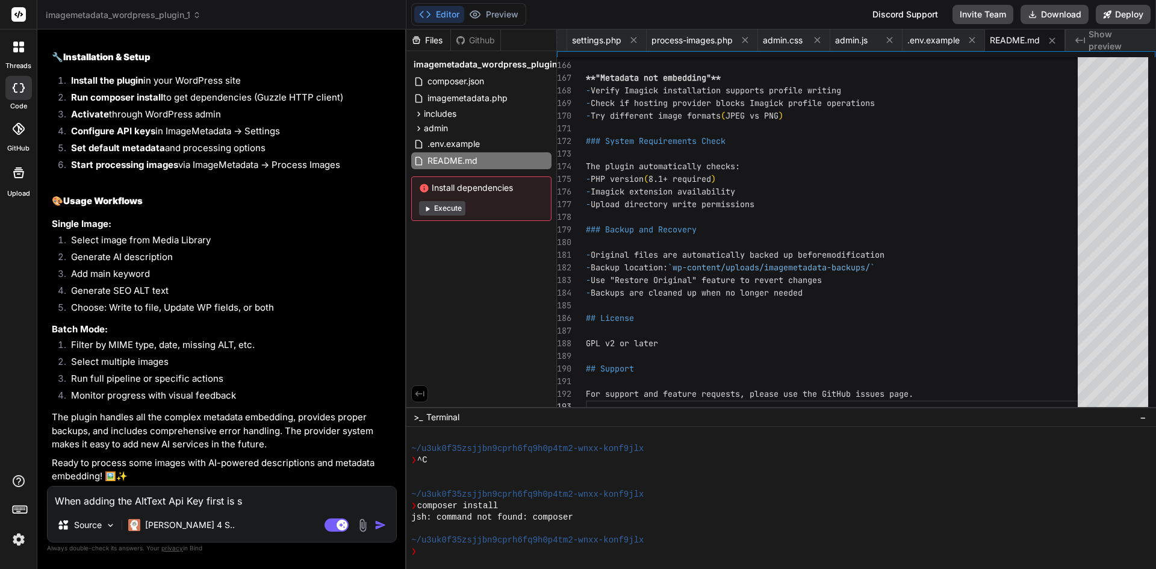
type textarea "When adding the AltText Api Key first is sa"
type textarea "x"
type textarea "When adding the AltText Api Key first is say"
type textarea "x"
type textarea "When adding the AltText Api Key first is says"
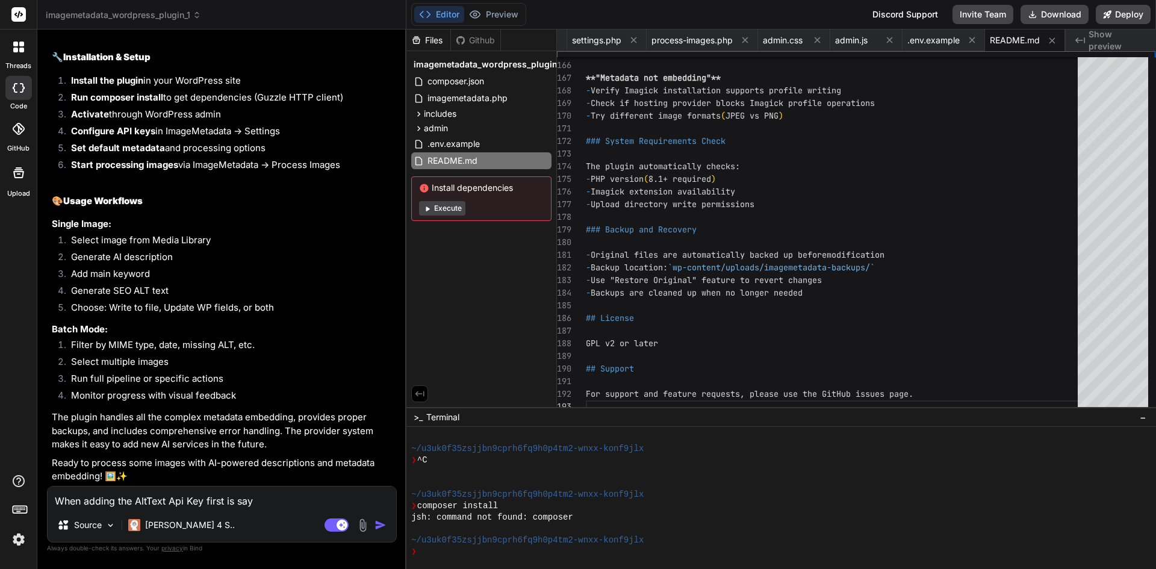
type textarea "x"
type textarea "When adding the AltText Api Key first is says"
type textarea "x"
type textarea "When adding the AltText Api Key first is says t"
type textarea "x"
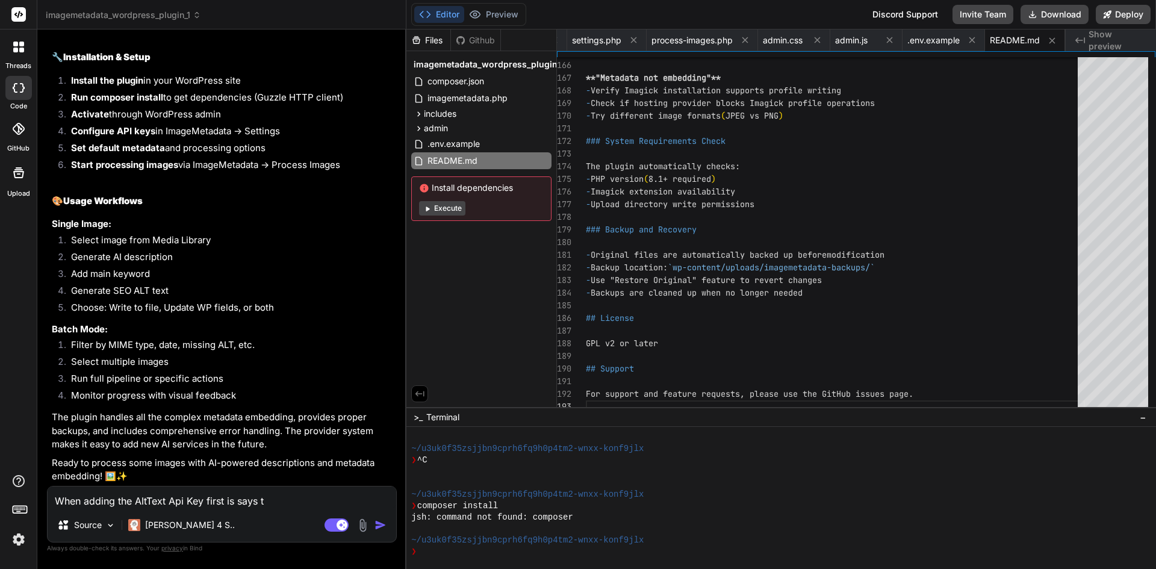
type textarea "When adding the AltText Api Key first is says te"
type textarea "x"
type textarea "When adding the AltText Api Key first is says tes"
type textarea "x"
type textarea "When adding the AltText Api Key first is says test"
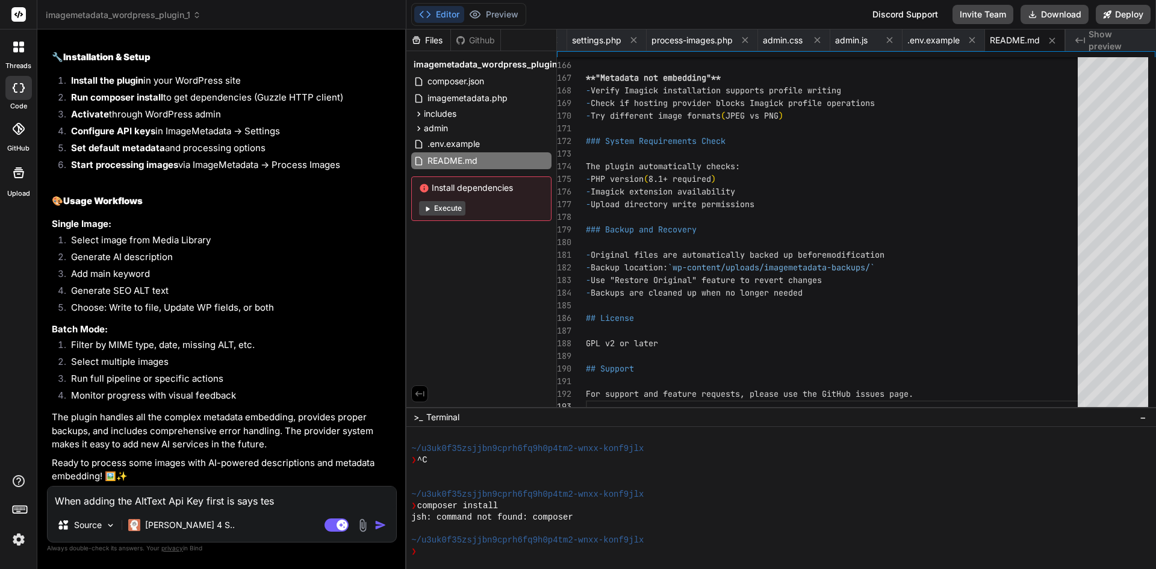
type textarea "x"
type textarea "When adding the AltText Api Key first is says test"
type textarea "x"
type textarea "When adding the AltText Api Key first is says test c"
type textarea "x"
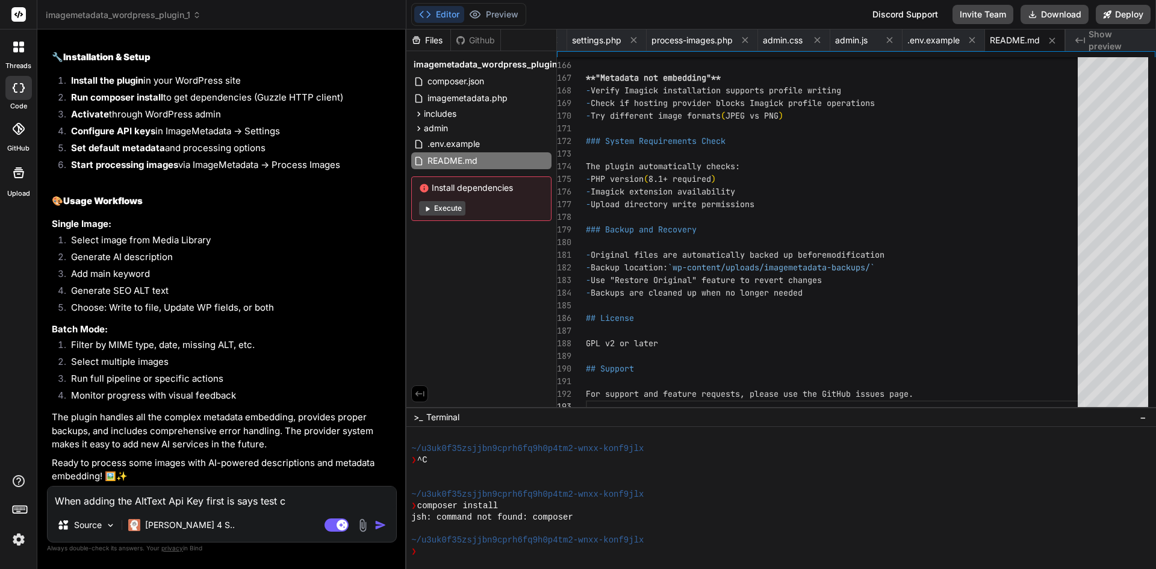
type textarea "When adding the AltText Api Key first is says test co"
type textarea "x"
type textarea "When adding the AltText Api Key first is says test con"
type textarea "x"
type textarea "When adding the AltText Api Key first is says test conn"
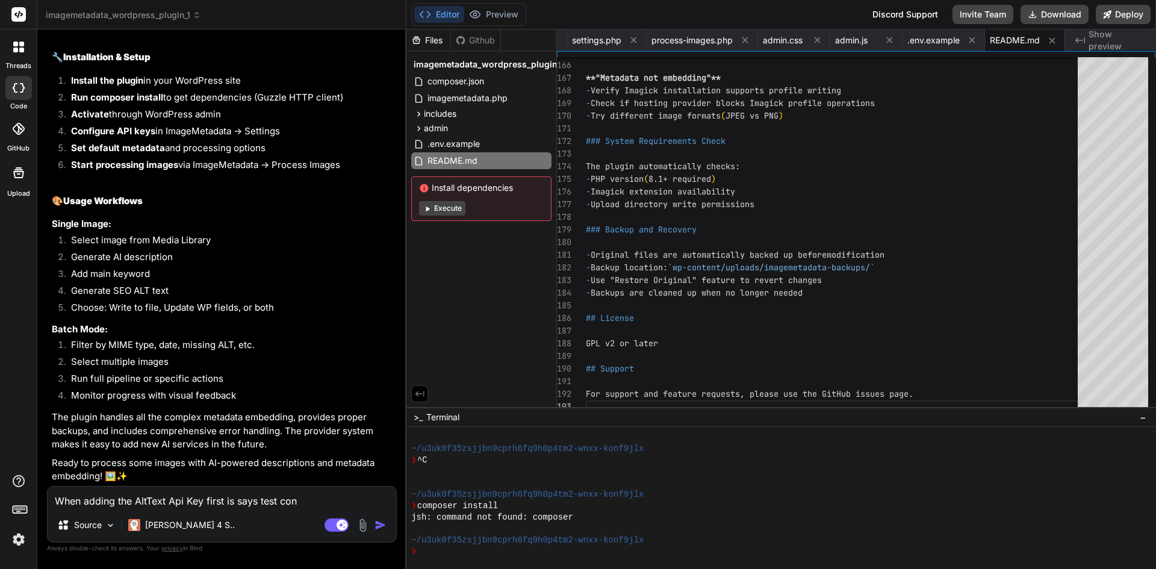
type textarea "x"
type textarea "When adding the AltText Api Key first is says test conne"
type textarea "x"
type textarea "When adding the AltText Api Key first is says test connec"
type textarea "x"
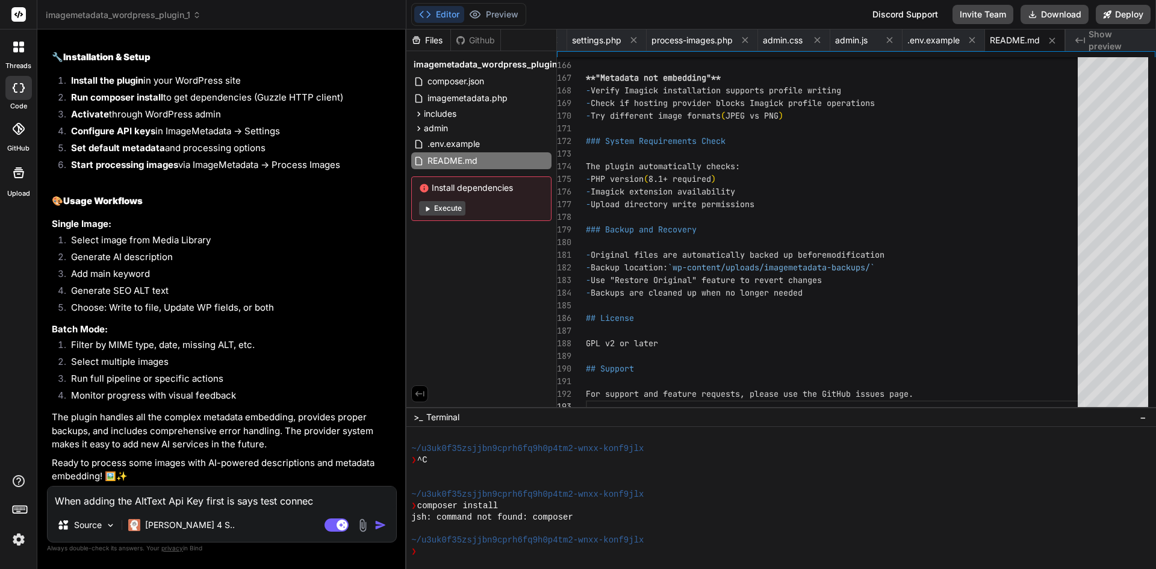
type textarea "When adding the AltText Api Key first is says test connect"
type textarea "x"
type textarea "When adding the AltText Api Key first is says test connecti"
type textarea "x"
type textarea "When adding the AltText Api Key first is says test connectio"
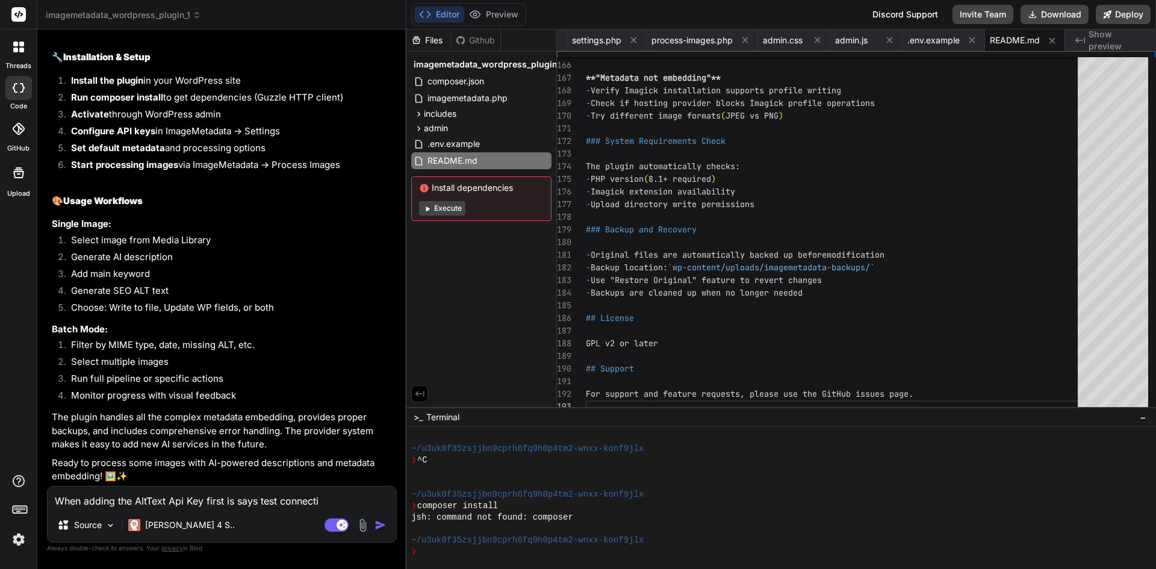
type textarea "x"
type textarea "When adding the AltText Api Key first is says test connection"
type textarea "x"
type textarea "When adding the AltText Api Key first is says test connection"
type textarea "x"
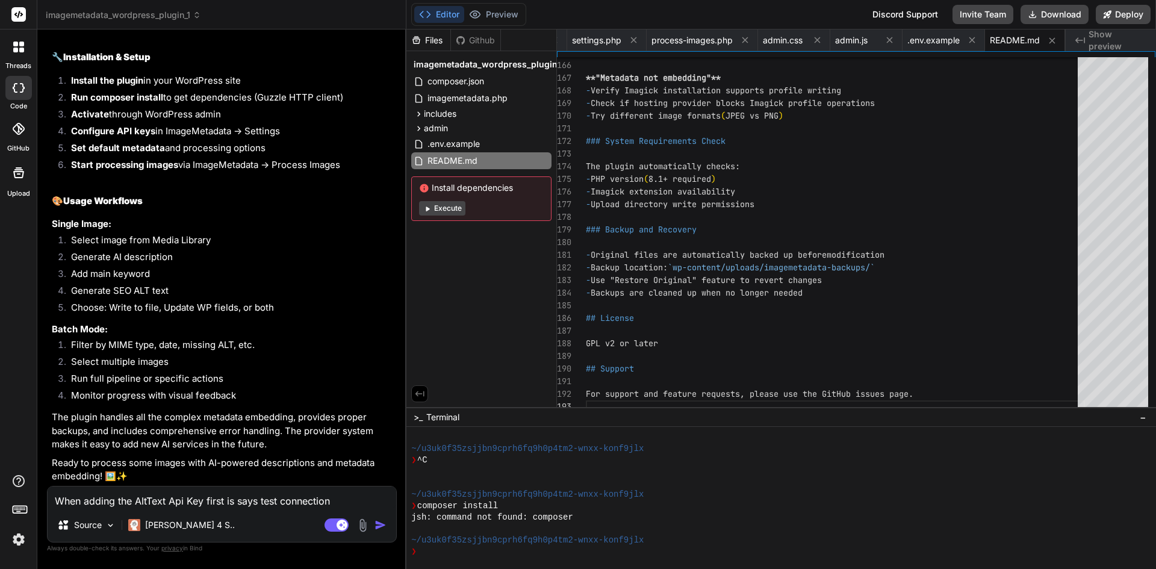
type textarea "When adding the AltText Api Key first is says test connection w"
type textarea "x"
click at [364, 529] on img at bounding box center [363, 525] width 14 height 14
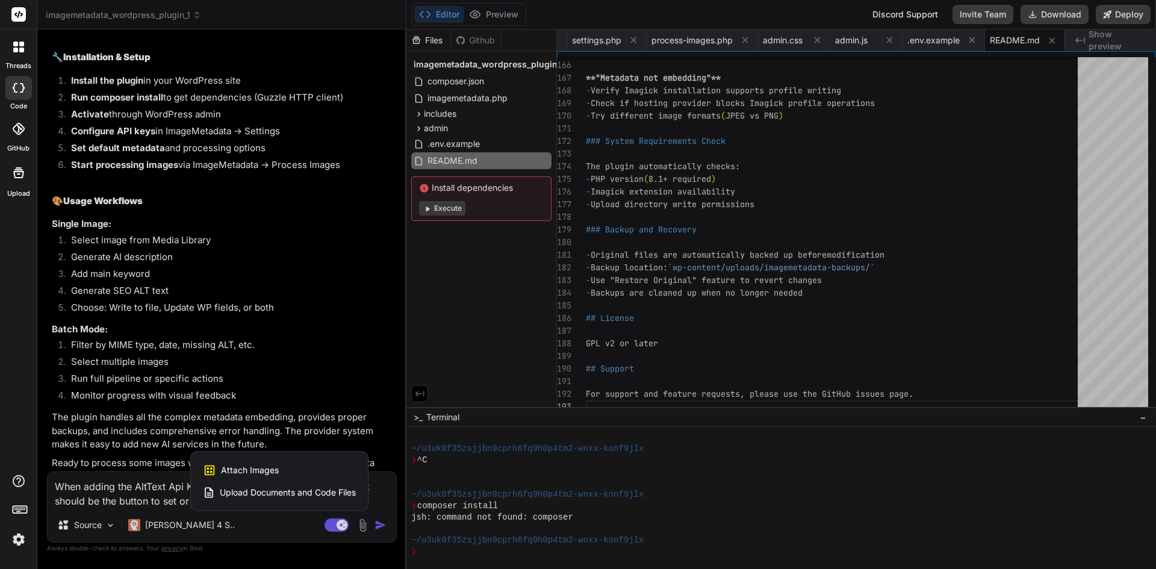
click at [317, 469] on div "Attach Images Image attachments are only supported in Claude and Gemini models." at bounding box center [279, 470] width 153 height 23
